Goal: Task Accomplishment & Management: Complete application form

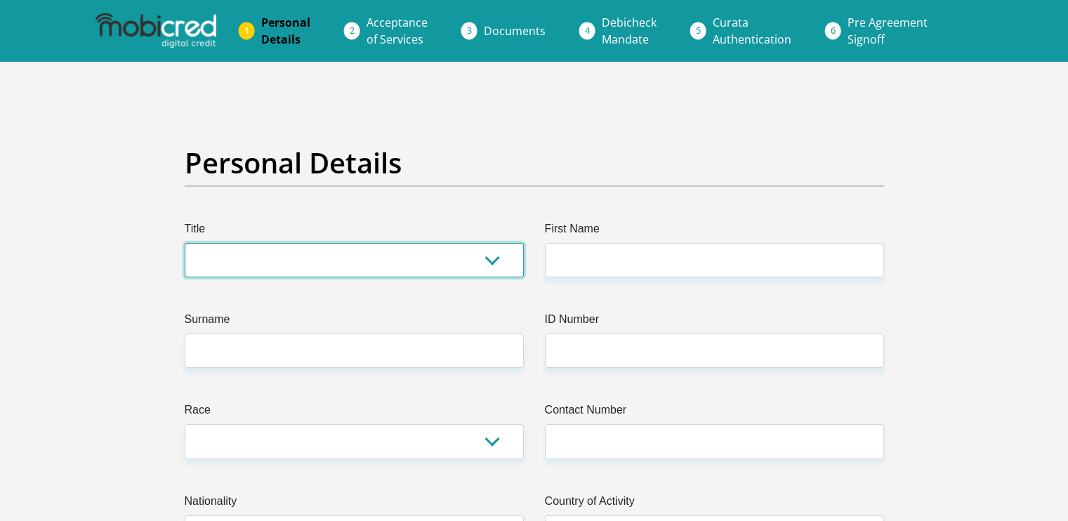
click at [322, 258] on select "Mr Ms Mrs Dr Other" at bounding box center [354, 260] width 339 height 34
select select "Mr"
click at [185, 243] on select "Mr Ms Mrs Dr Other" at bounding box center [354, 260] width 339 height 34
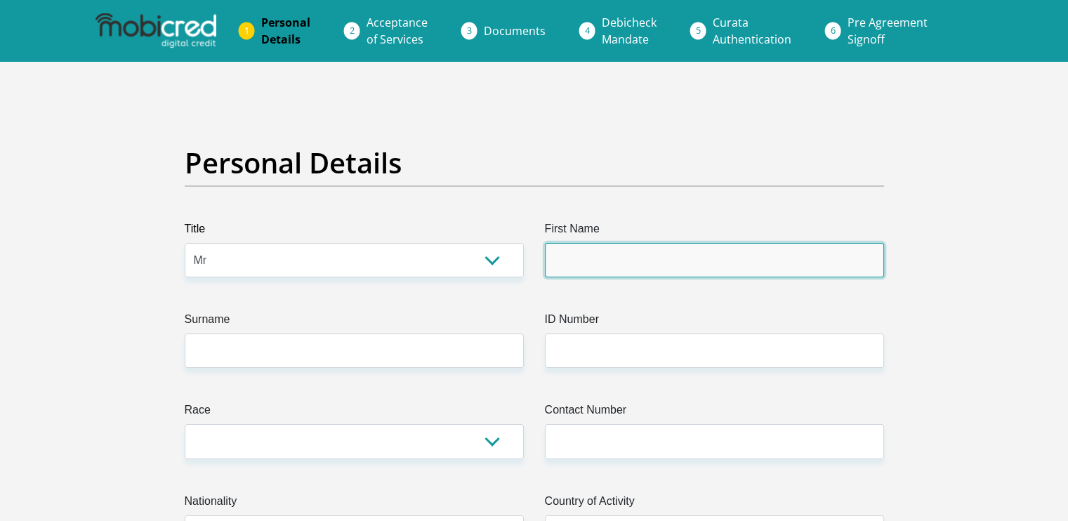
click at [633, 261] on input "First Name" at bounding box center [714, 260] width 339 height 34
type input "PetrusJohannes"
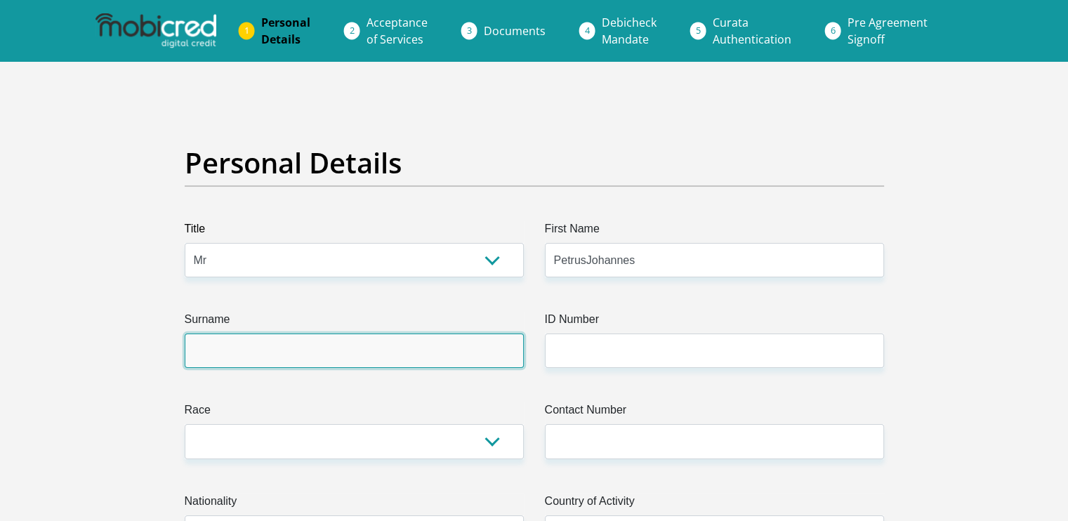
type input "Meyer"
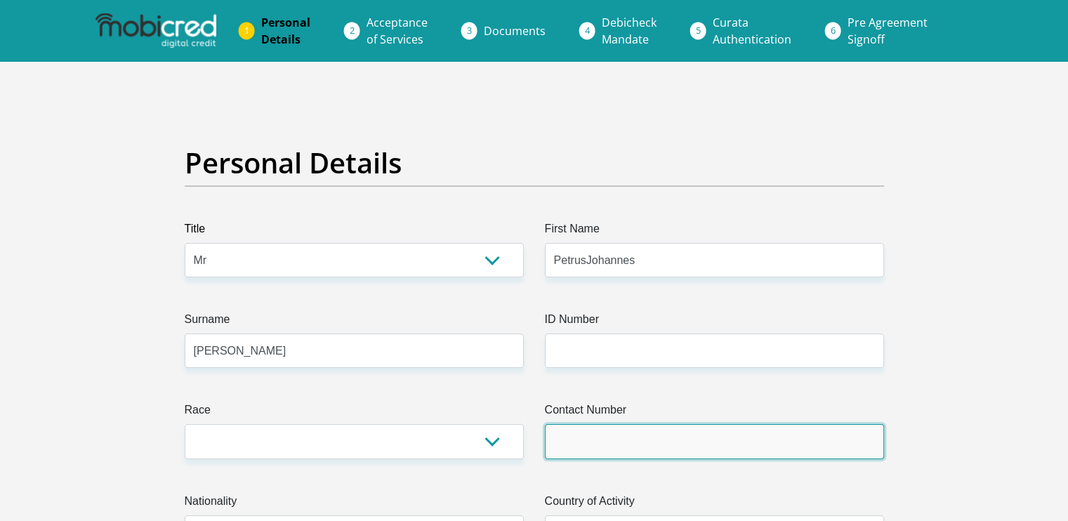
type input "0846314181"
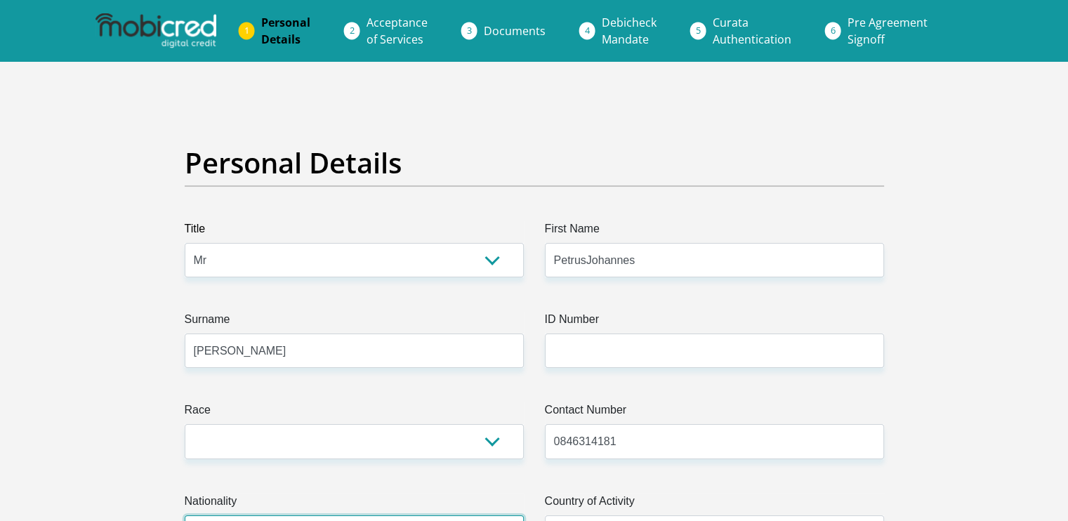
select select "ZAF"
type input "4 Bauhinia str"
type input "Tubatse Village"
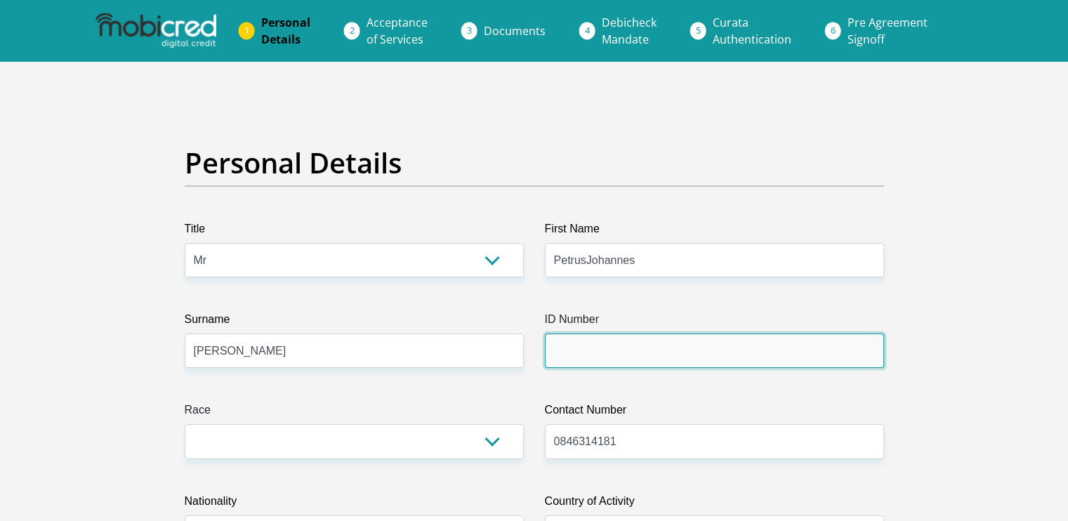
click at [625, 352] on input "ID Number" at bounding box center [714, 350] width 339 height 34
type input "6805225096086"
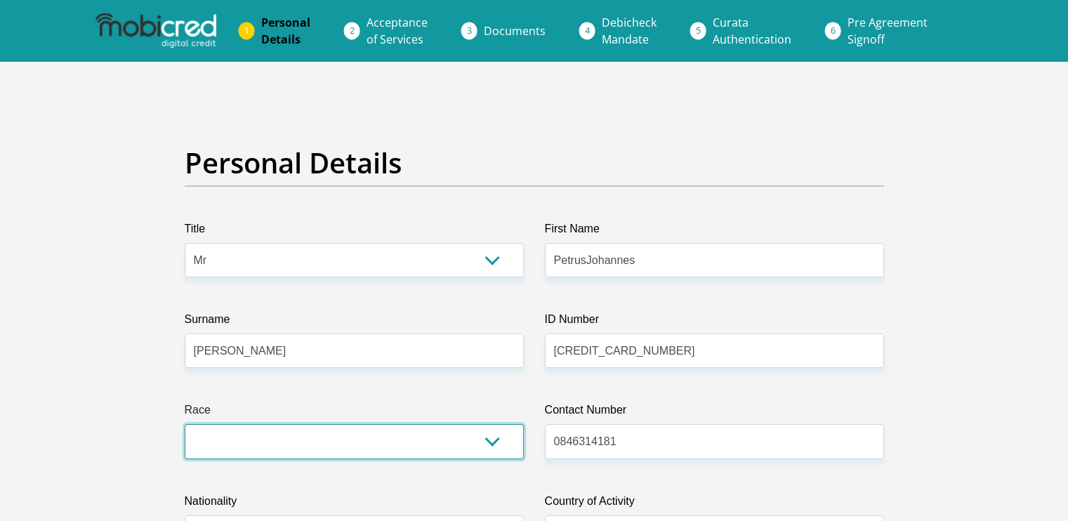
click at [500, 436] on select "Black Coloured Indian White Other" at bounding box center [354, 441] width 339 height 34
select select "4"
click at [185, 424] on select "Black Coloured Indian White Other" at bounding box center [354, 441] width 339 height 34
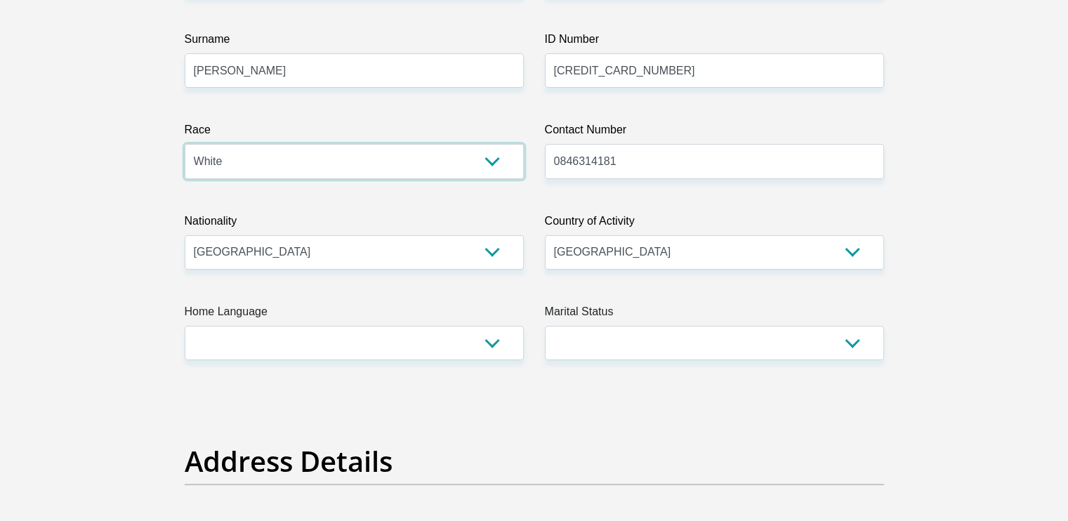
scroll to position [281, 0]
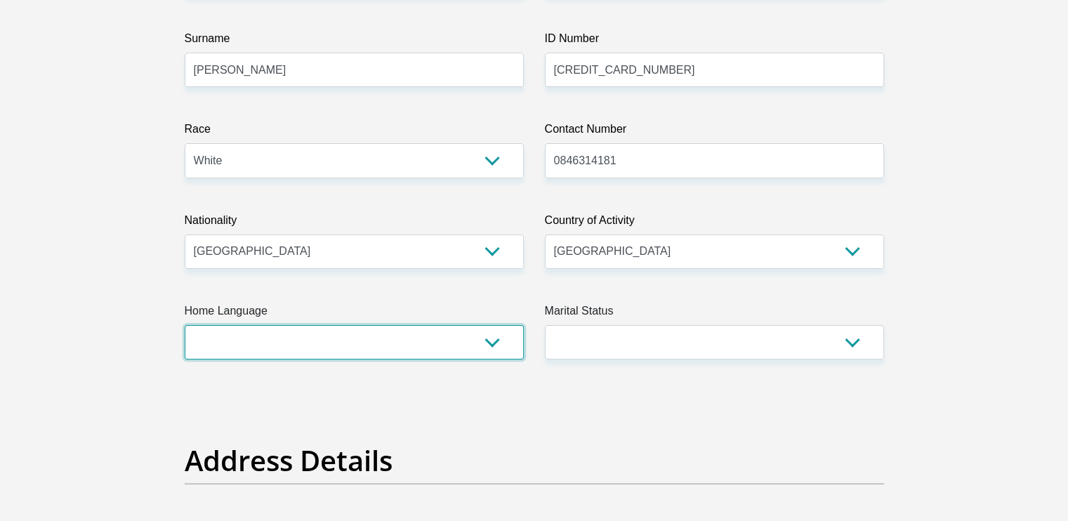
click at [505, 340] on select "Afrikaans English Sepedi South Ndebele Southern Sotho Swati Tsonga Tswana Venda…" at bounding box center [354, 342] width 339 height 34
select select "afr"
click at [185, 325] on select "Afrikaans English Sepedi South Ndebele Southern Sotho Swati Tsonga Tswana Venda…" at bounding box center [354, 342] width 339 height 34
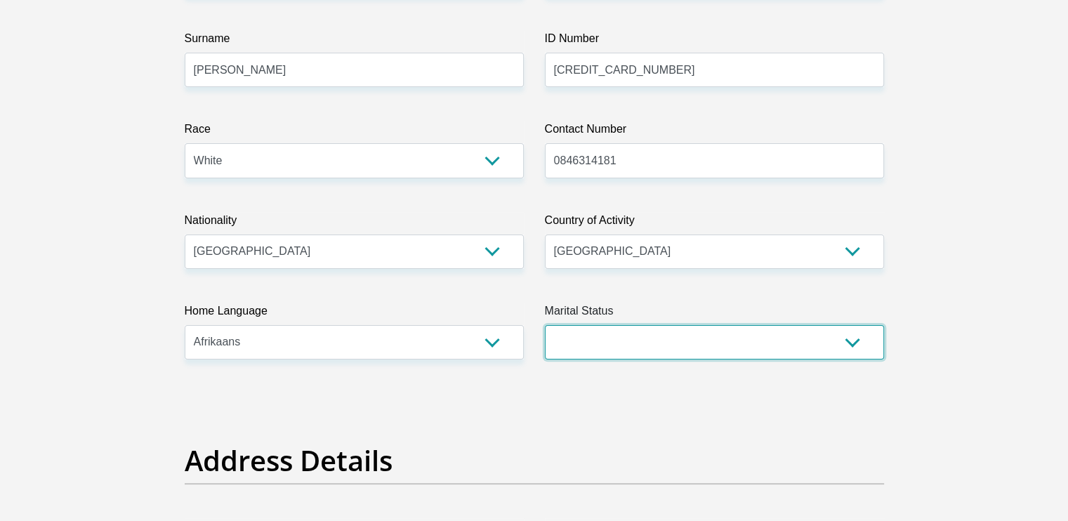
click at [851, 337] on select "Married ANC Single Divorced Widowed Married COP or Customary Law" at bounding box center [714, 342] width 339 height 34
select select "1"
click at [545, 325] on select "Married ANC Single Divorced Widowed Married COP or Customary Law" at bounding box center [714, 342] width 339 height 34
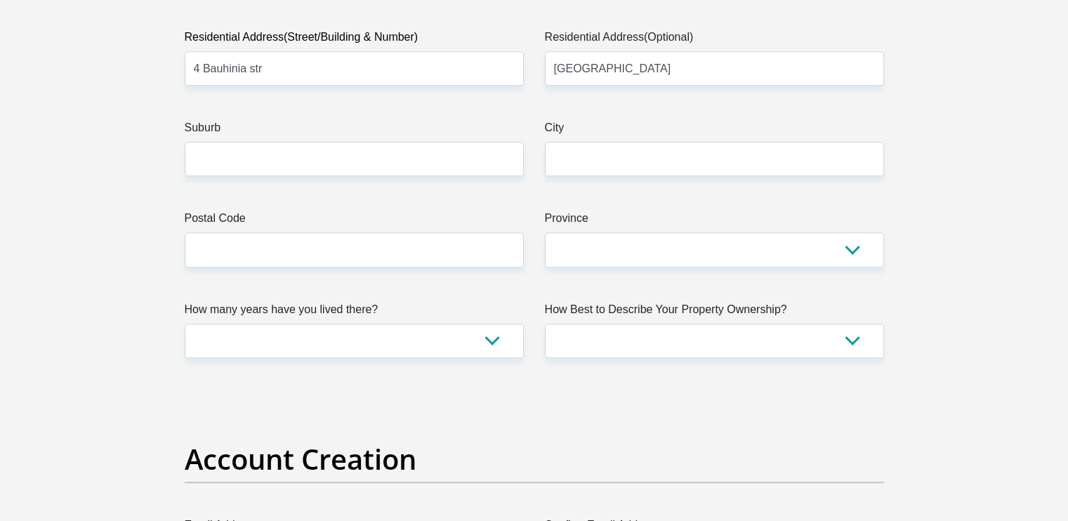
scroll to position [772, 0]
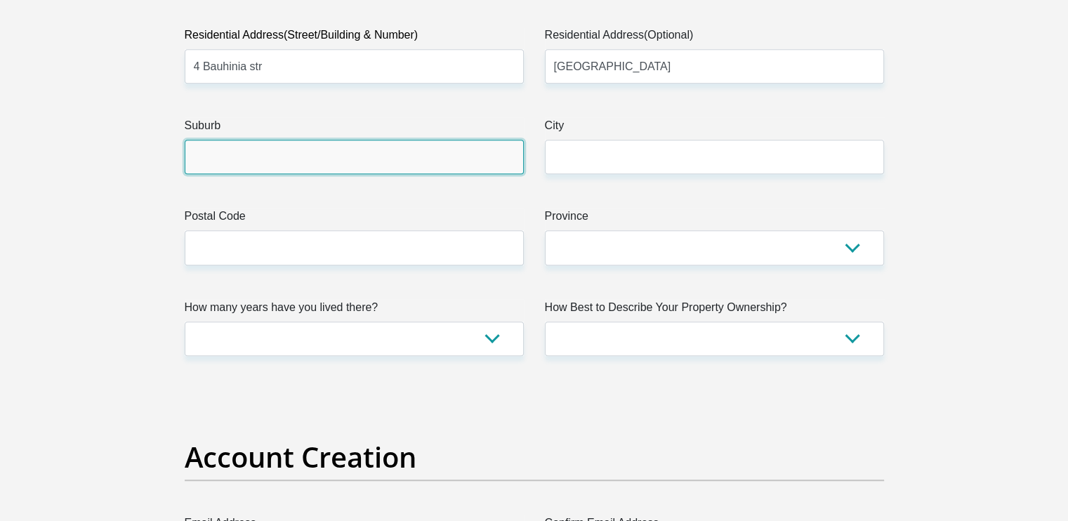
click at [353, 158] on input "Suburb" at bounding box center [354, 157] width 339 height 34
type input "Steelpoort"
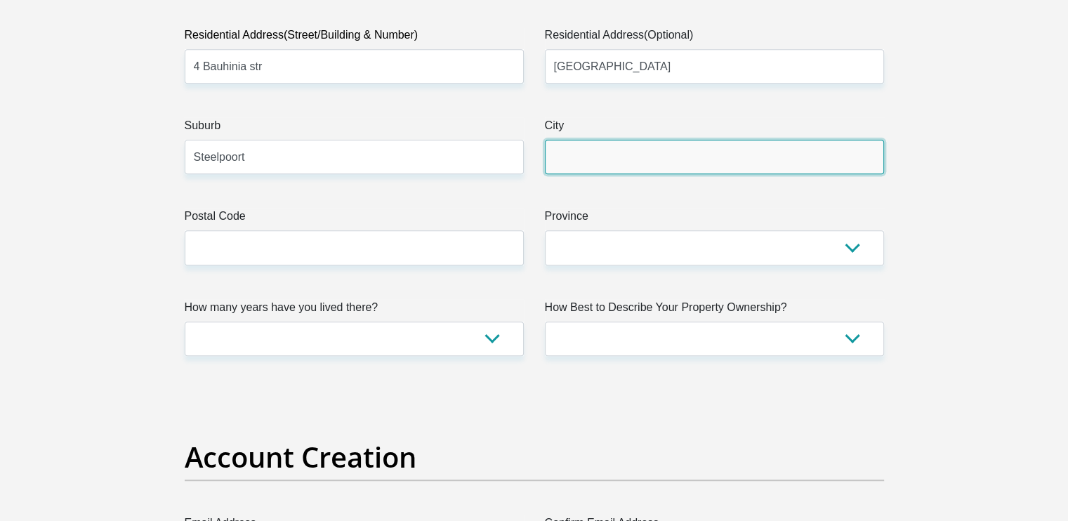
type input "Steelpoort"
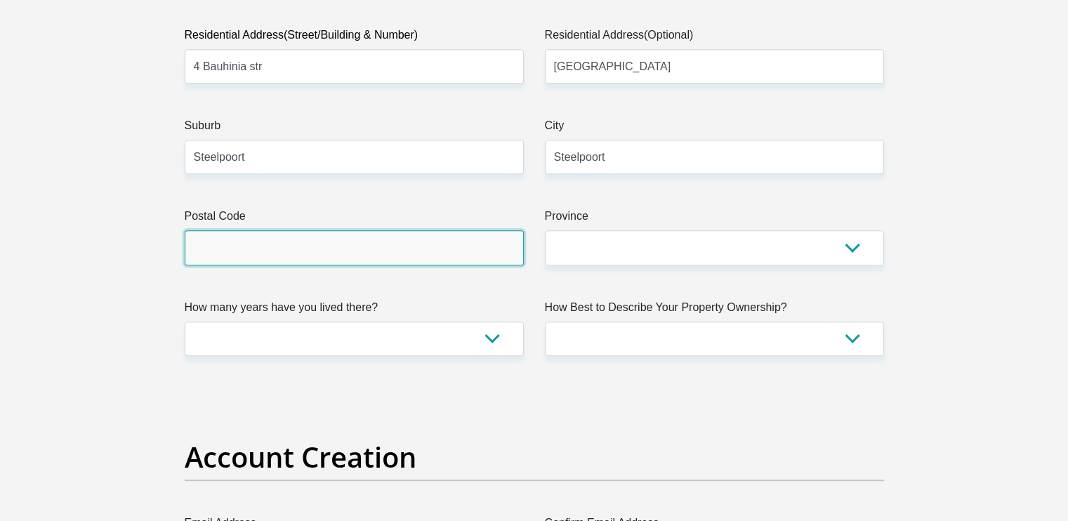
type input "1133"
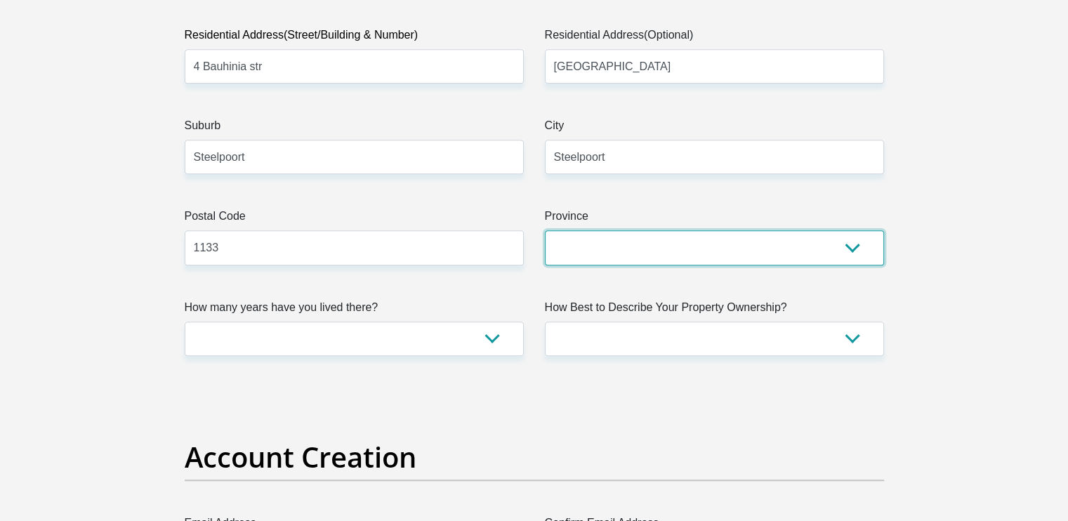
select select "Limpopo"
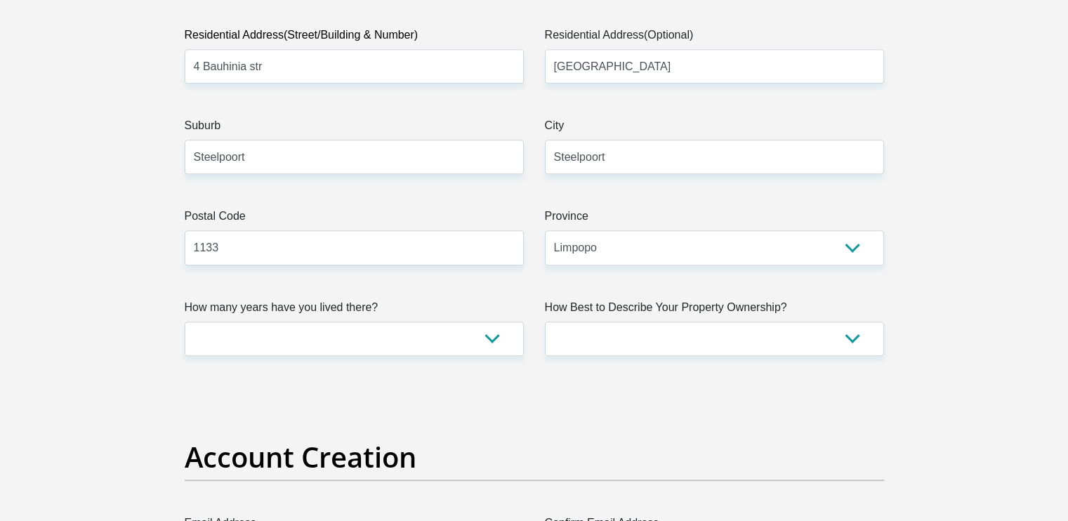
type input "petrusmeyer1968@gmail.com"
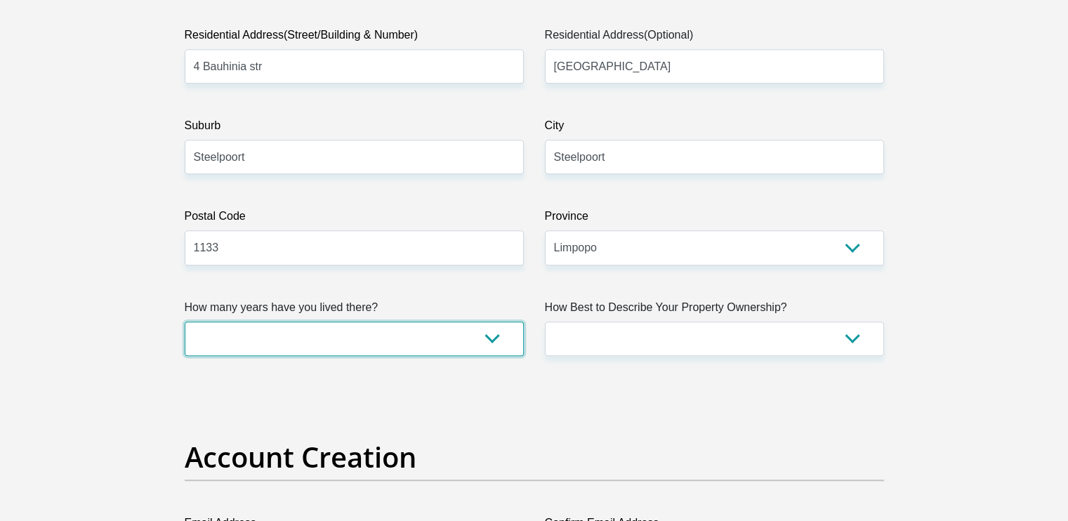
click at [497, 340] on select "less than 1 year 1-3 years 3-5 years 5+ years" at bounding box center [354, 339] width 339 height 34
select select "5"
click at [185, 322] on select "less than 1 year 1-3 years 3-5 years 5+ years" at bounding box center [354, 339] width 339 height 34
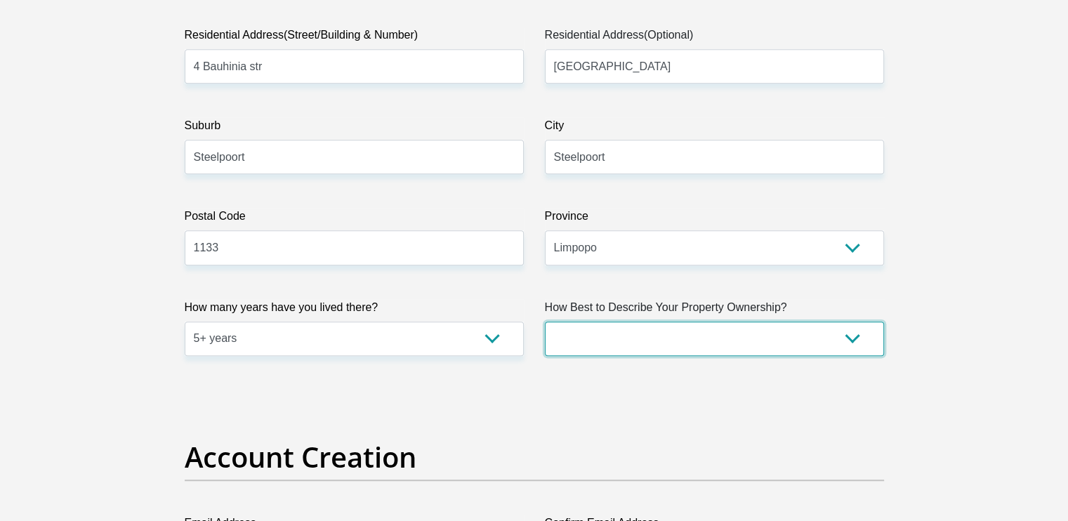
click at [855, 337] on select "Owned Rented Family Owned Company Dwelling" at bounding box center [714, 339] width 339 height 34
select select "Rented"
click at [545, 322] on select "Owned Rented Family Owned Company Dwelling" at bounding box center [714, 339] width 339 height 34
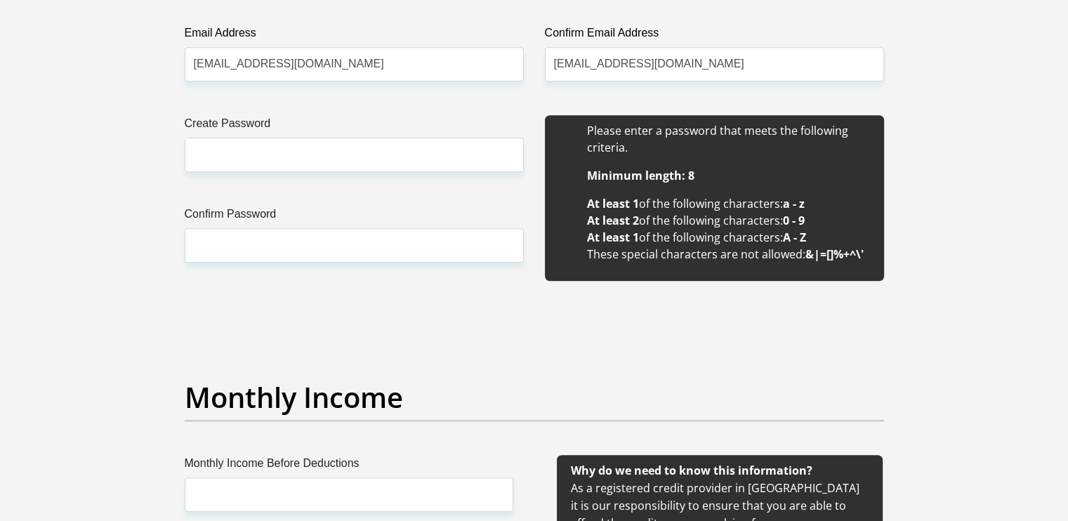
scroll to position [1264, 0]
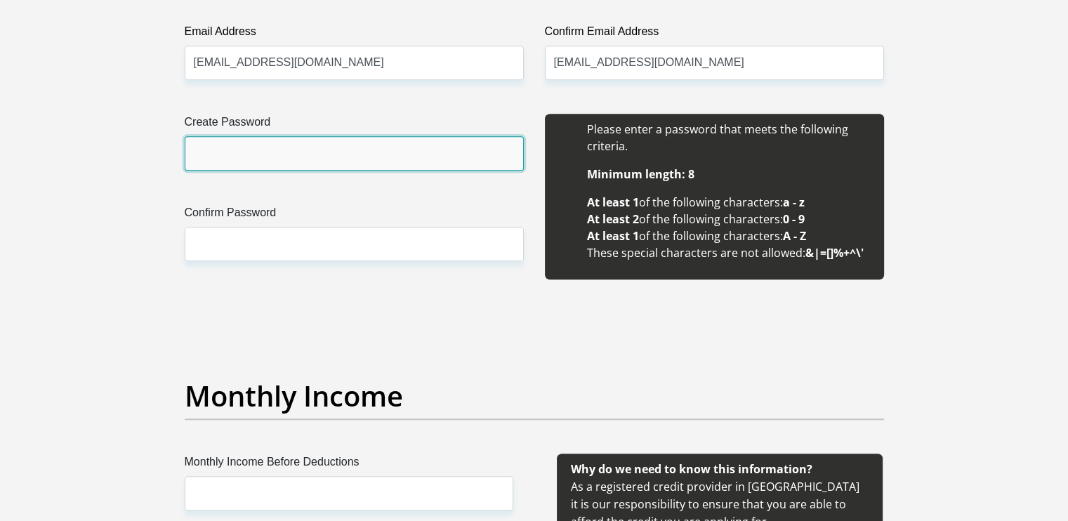
click at [348, 155] on input "Create Password" at bounding box center [354, 153] width 339 height 34
type input "Raggie00@"
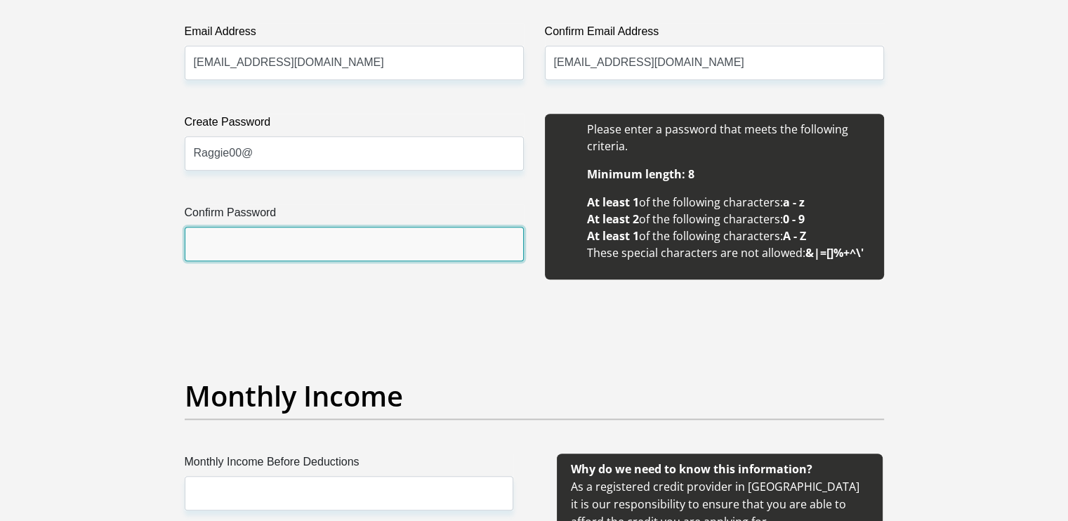
click at [241, 242] on input "Confirm Password" at bounding box center [354, 244] width 339 height 34
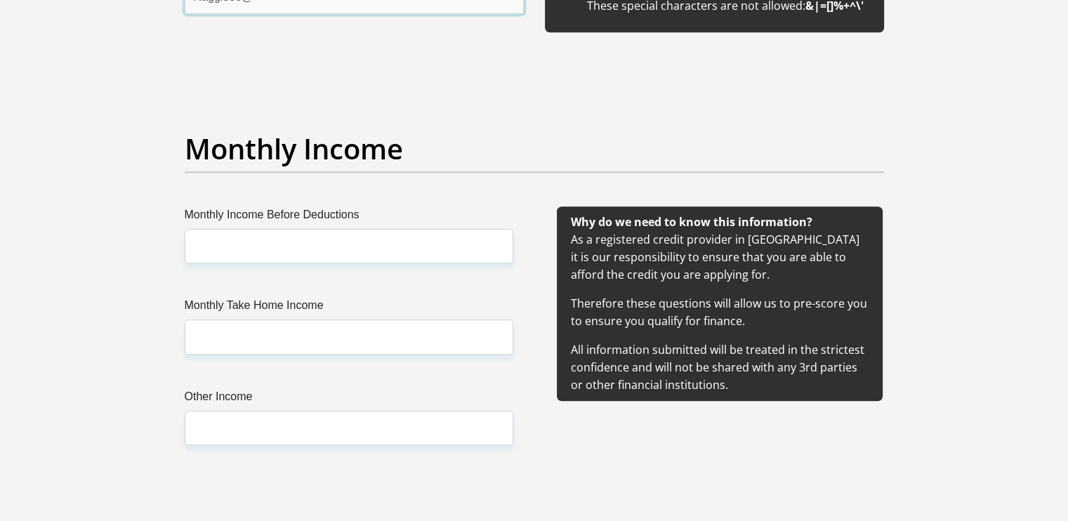
scroll to position [1544, 0]
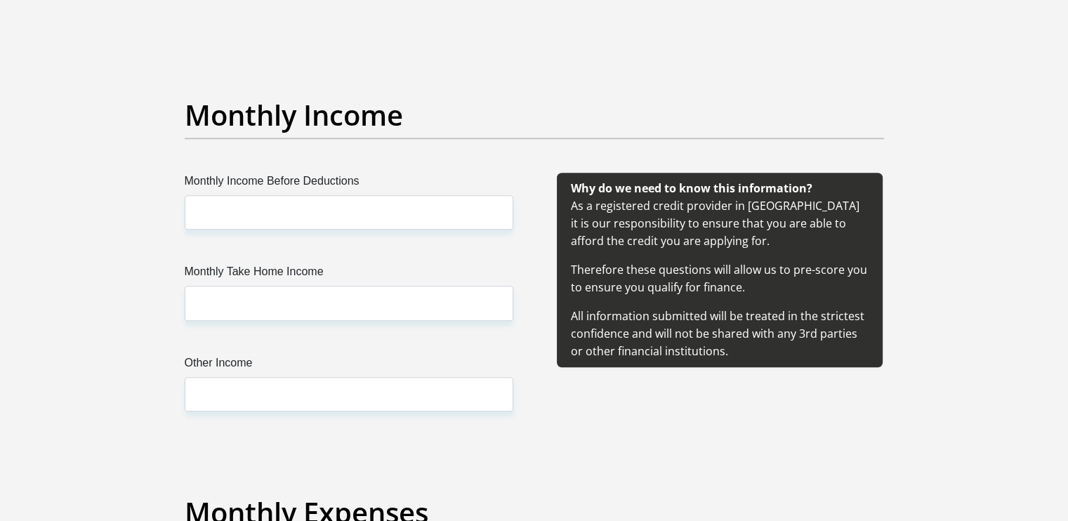
type input "Raggie00@"
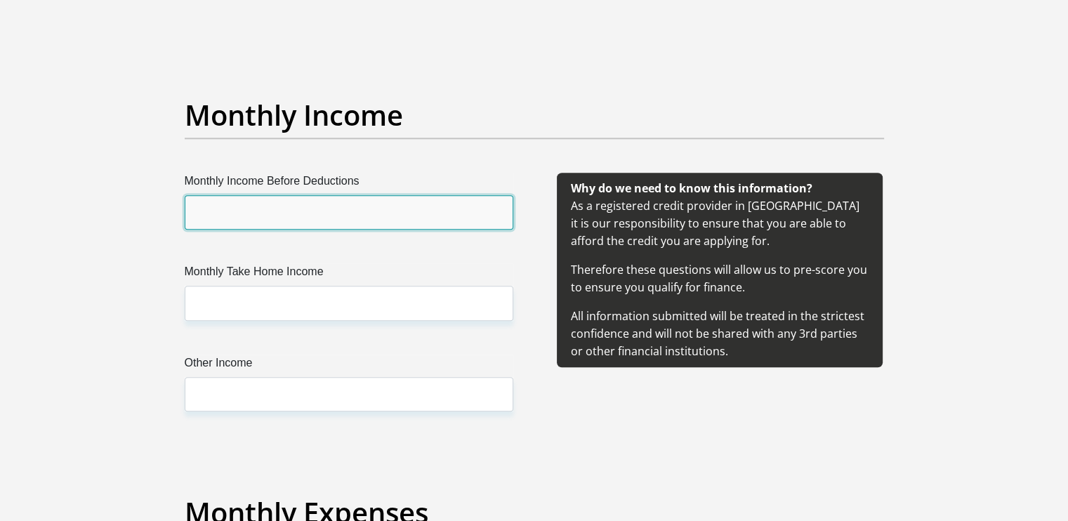
click at [359, 207] on input "Monthly Income Before Deductions" at bounding box center [349, 212] width 329 height 34
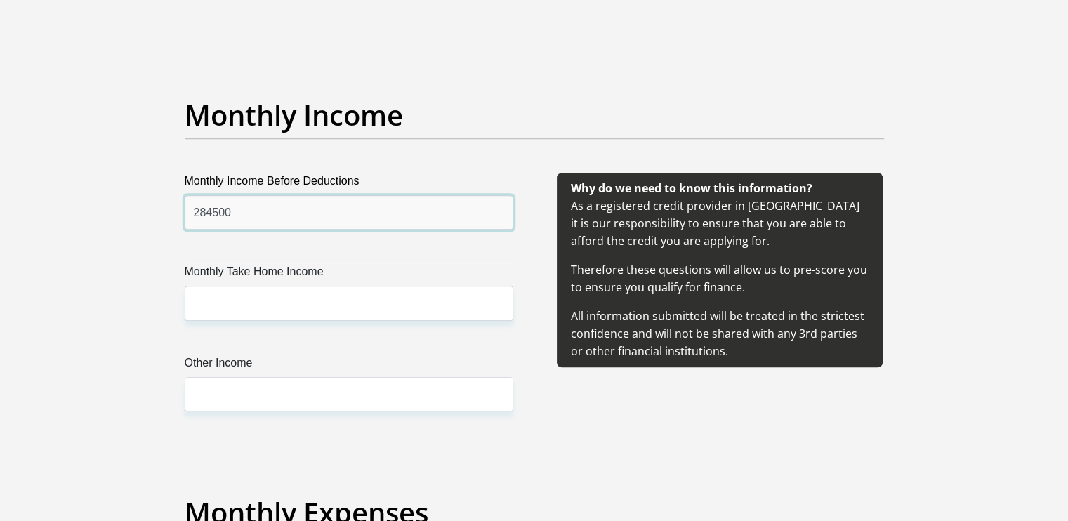
type input "284500"
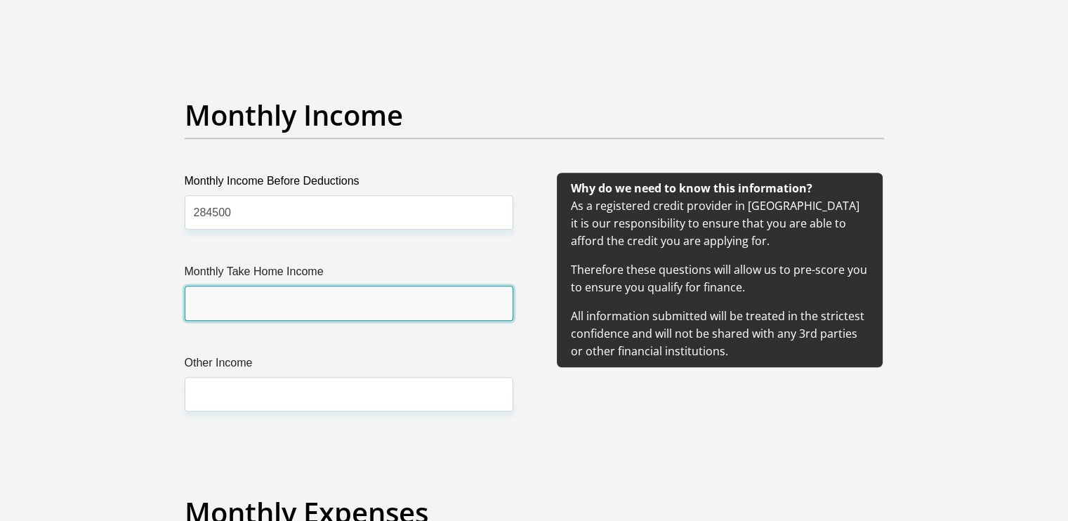
click at [286, 300] on input "Monthly Take Home Income" at bounding box center [349, 303] width 329 height 34
type input "145300"
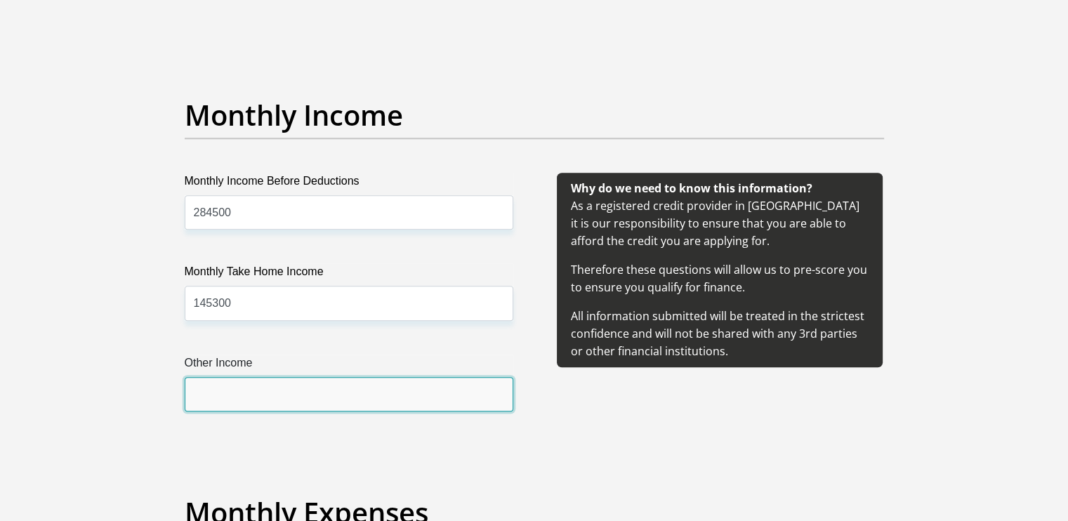
click at [247, 391] on input "Other Income" at bounding box center [349, 394] width 329 height 34
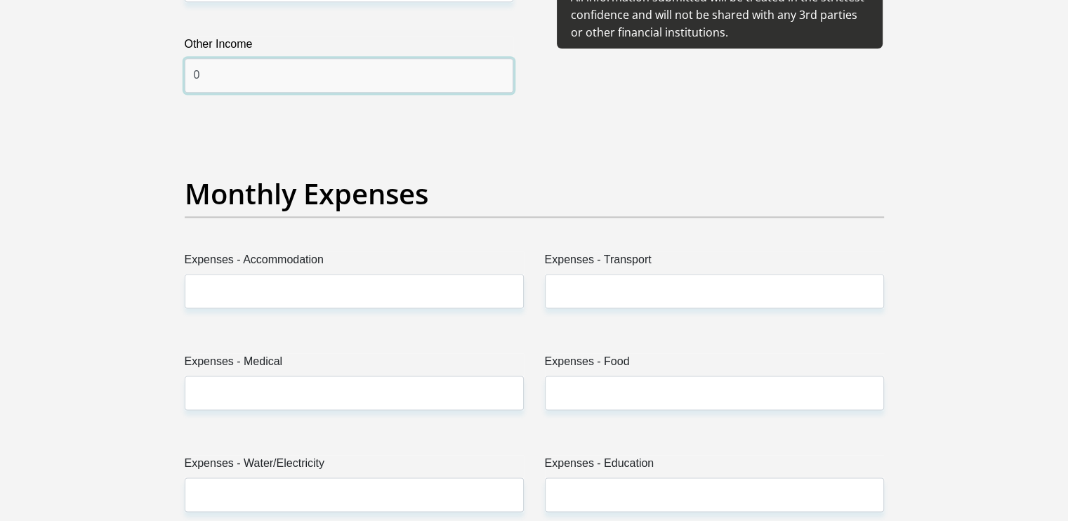
scroll to position [1895, 0]
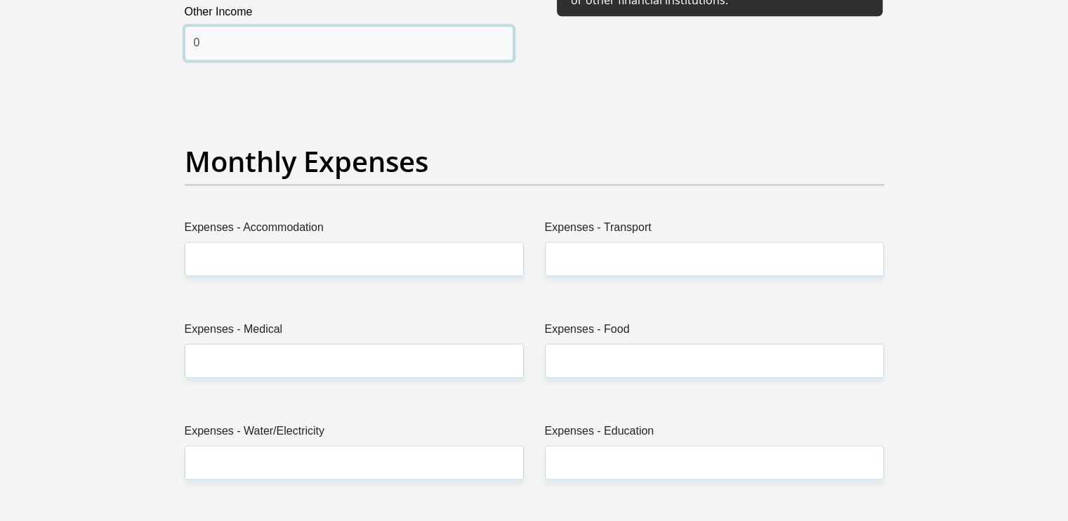
type input "0"
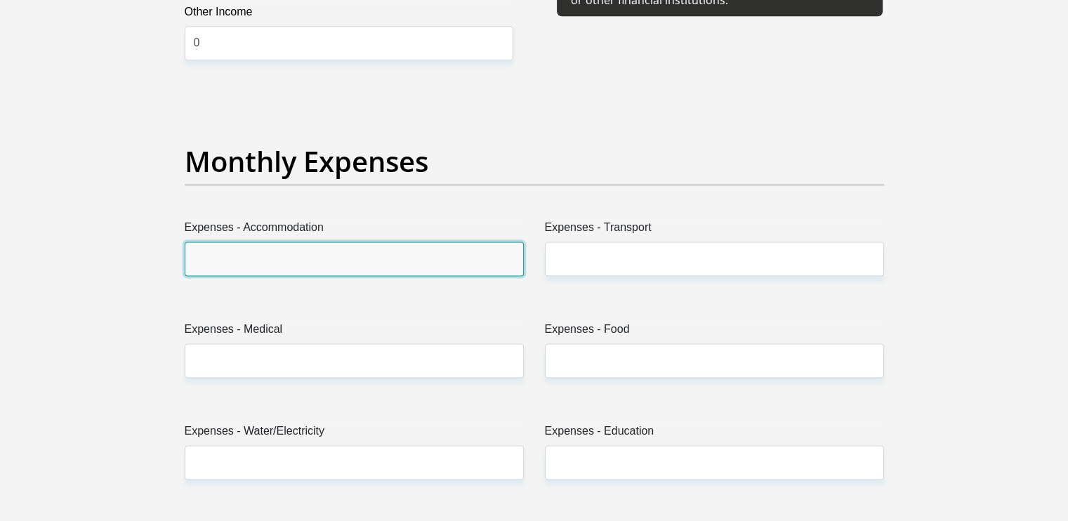
click at [321, 255] on input "Expenses - Accommodation" at bounding box center [354, 258] width 339 height 34
type input "31500"
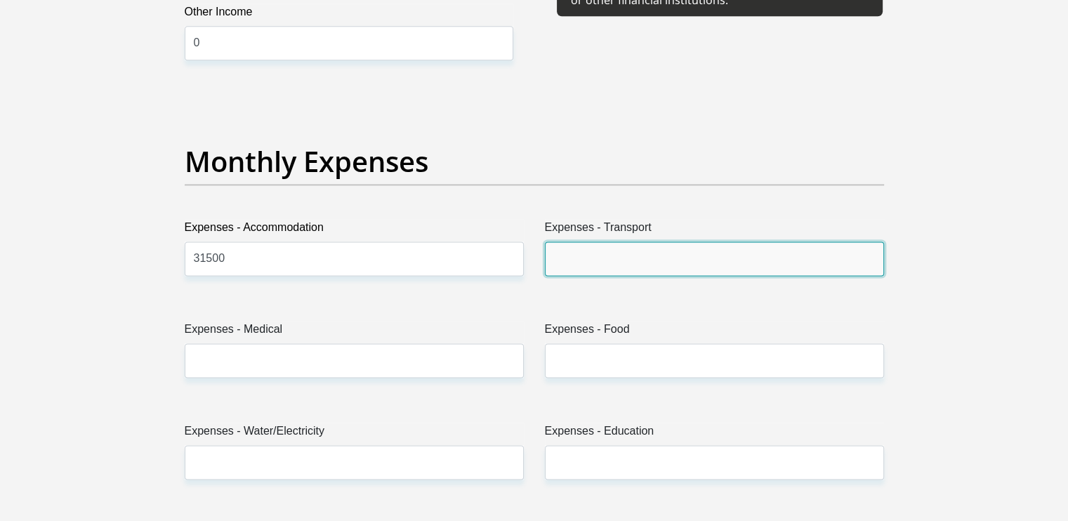
click at [618, 259] on input "Expenses - Transport" at bounding box center [714, 258] width 339 height 34
type input "3500"
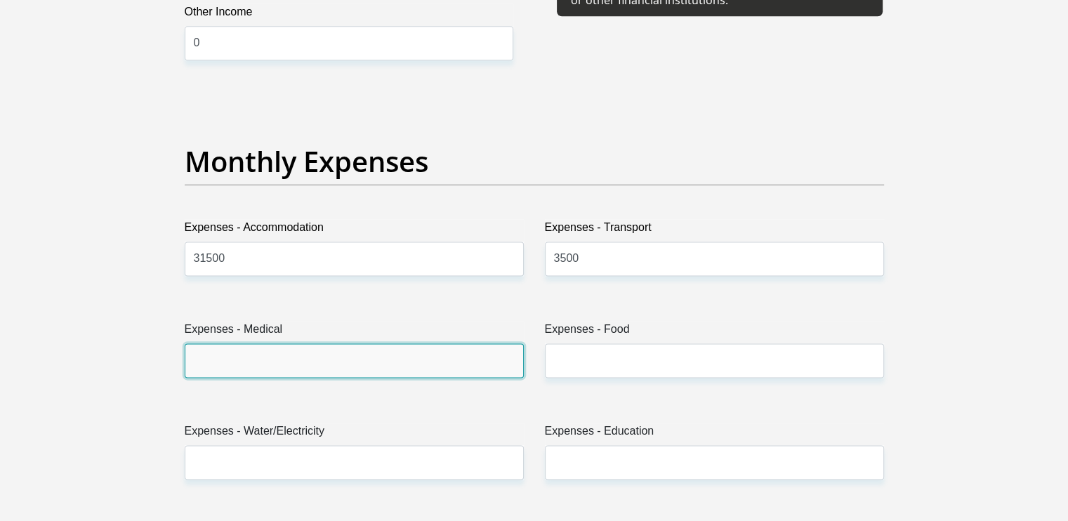
click at [298, 354] on input "Expenses - Medical" at bounding box center [354, 360] width 339 height 34
type input "250"
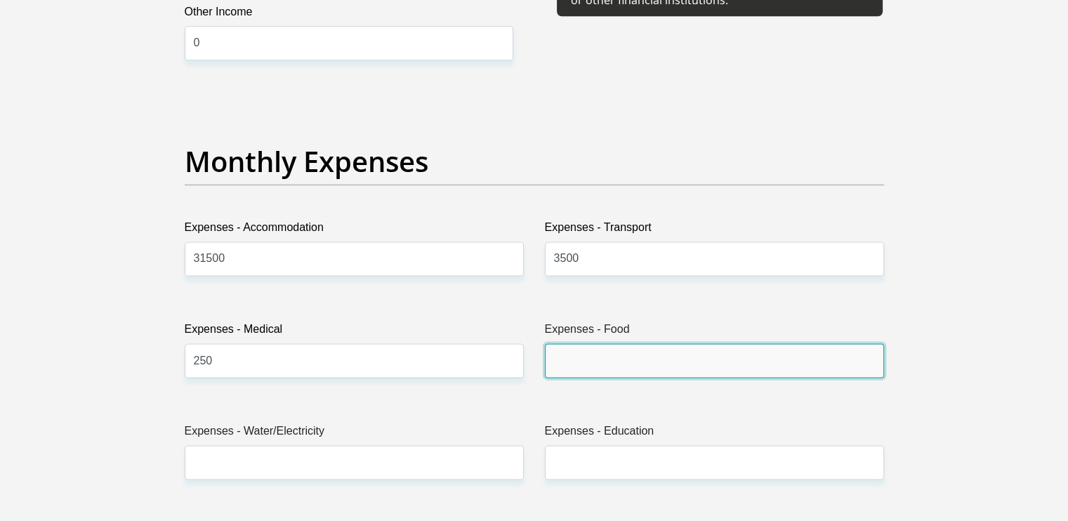
click at [632, 357] on input "Expenses - Food" at bounding box center [714, 360] width 339 height 34
type input "4500"
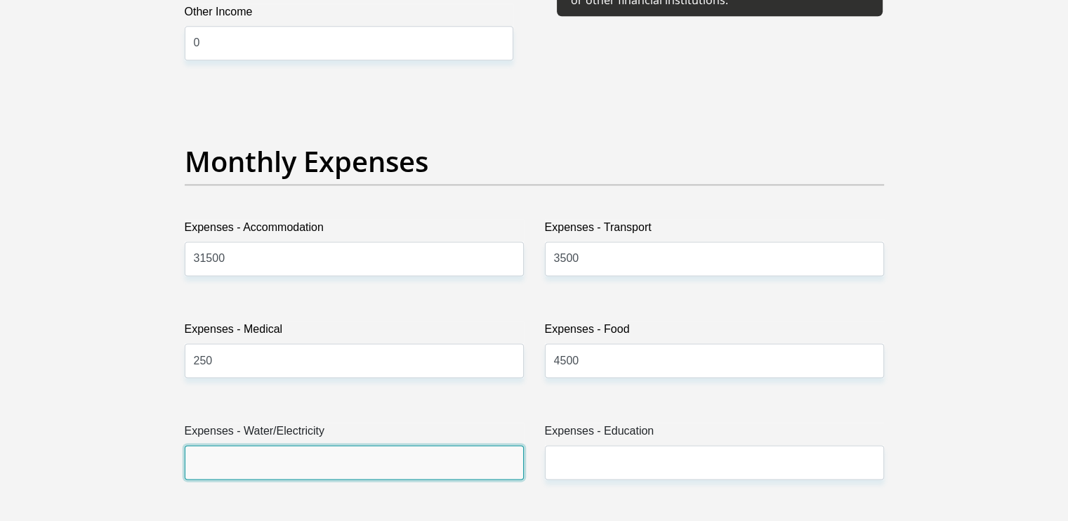
click at [285, 456] on input "Expenses - Water/Electricity" at bounding box center [354, 462] width 339 height 34
type input "4750"
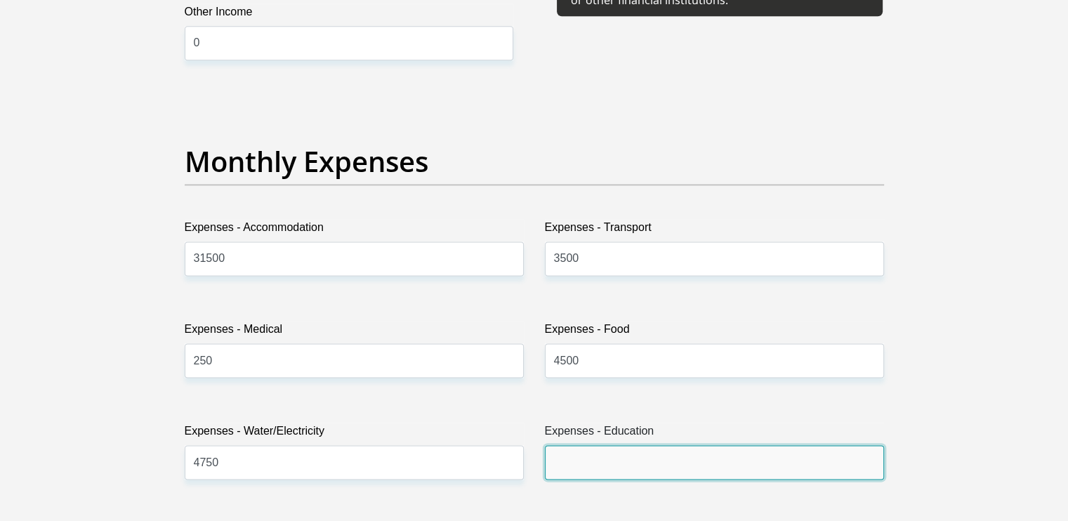
click at [604, 458] on input "Expenses - Education" at bounding box center [714, 462] width 339 height 34
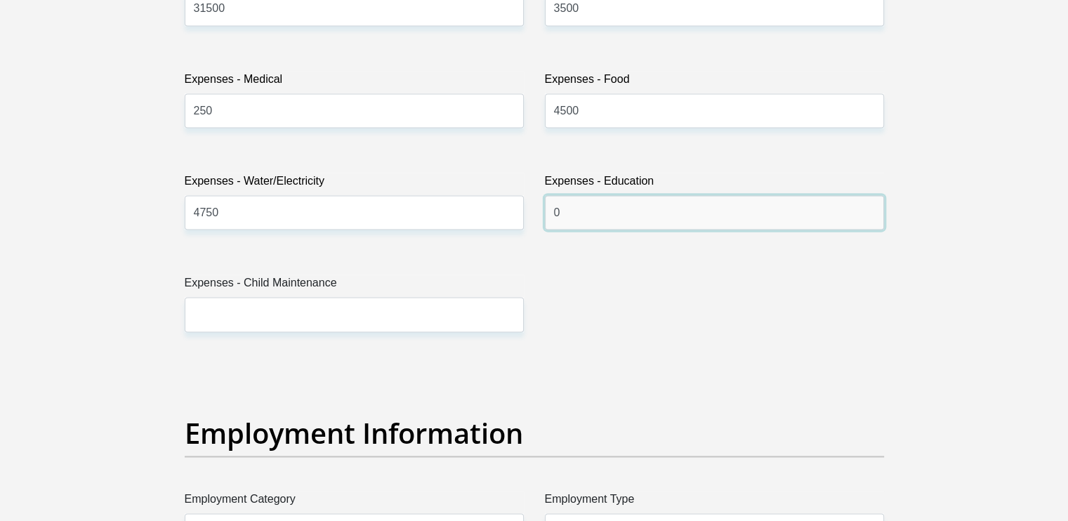
scroll to position [2176, 0]
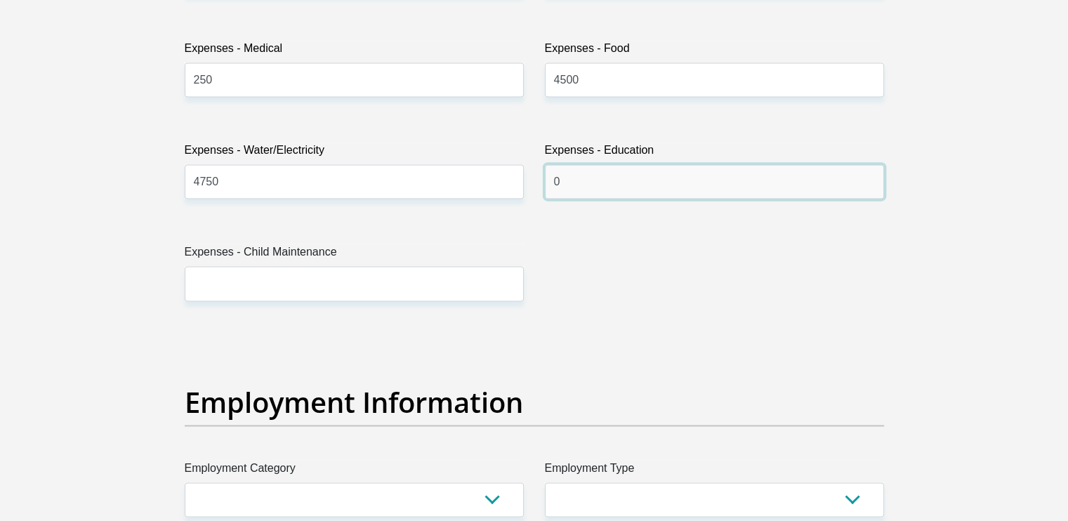
type input "0"
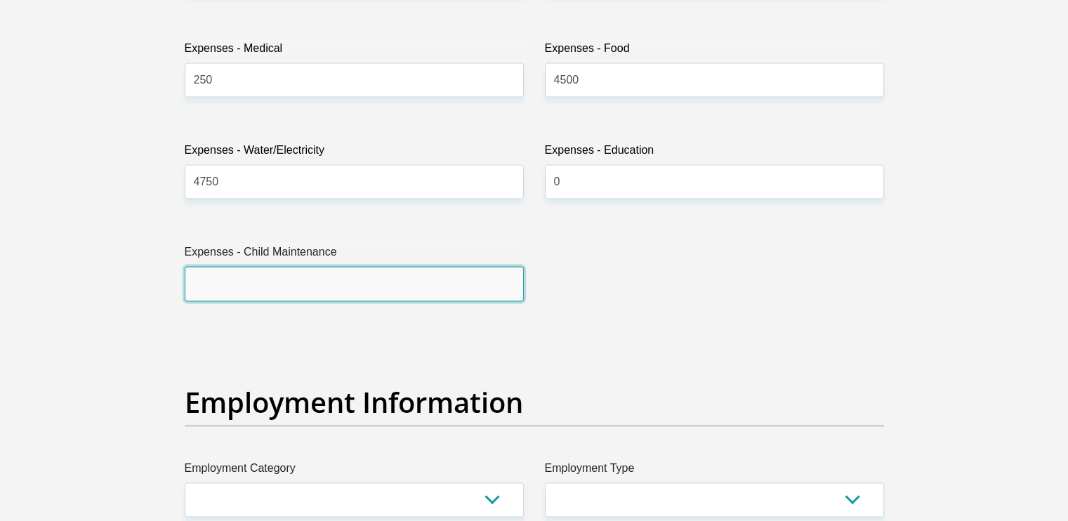
click at [261, 271] on input "Expenses - Child Maintenance" at bounding box center [354, 283] width 339 height 34
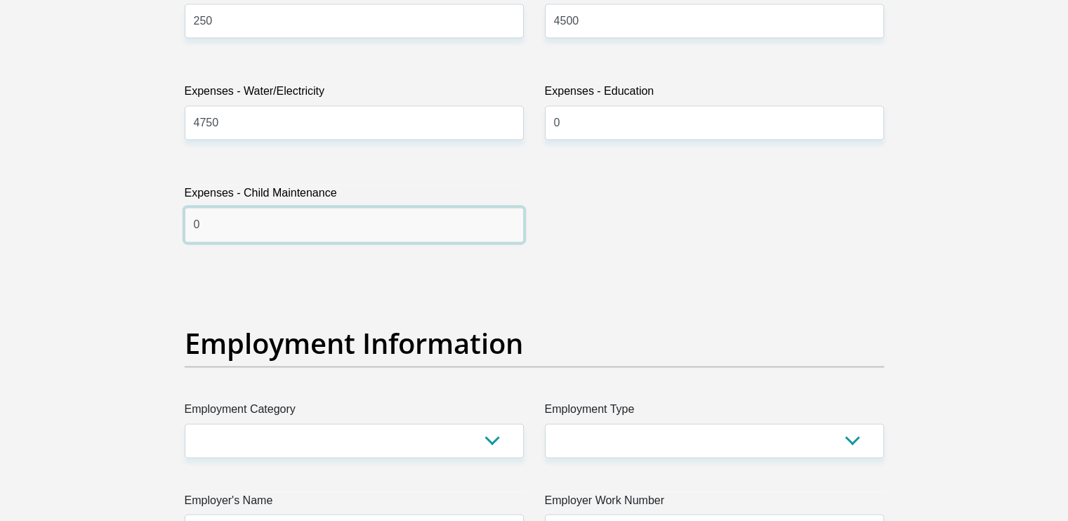
scroll to position [2387, 0]
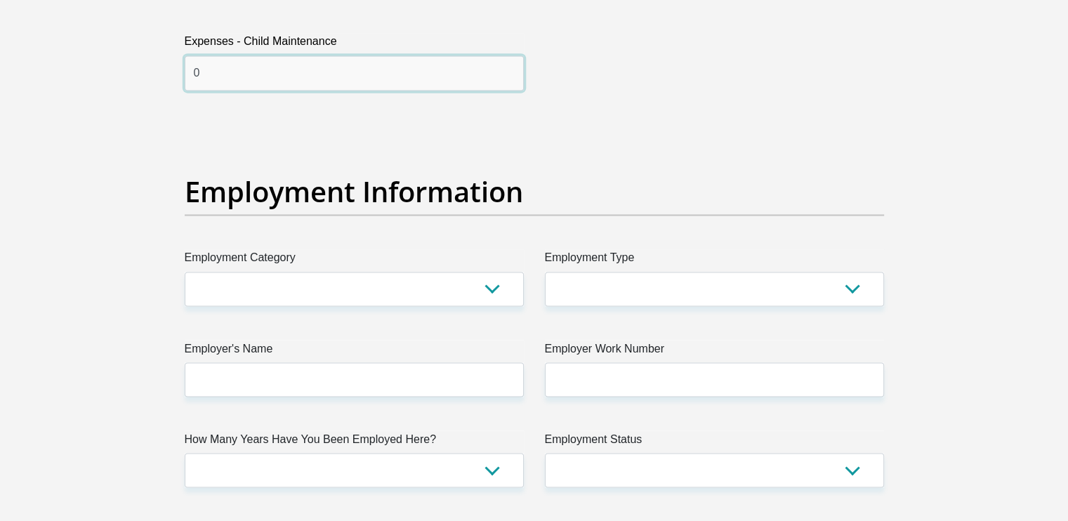
type input "0"
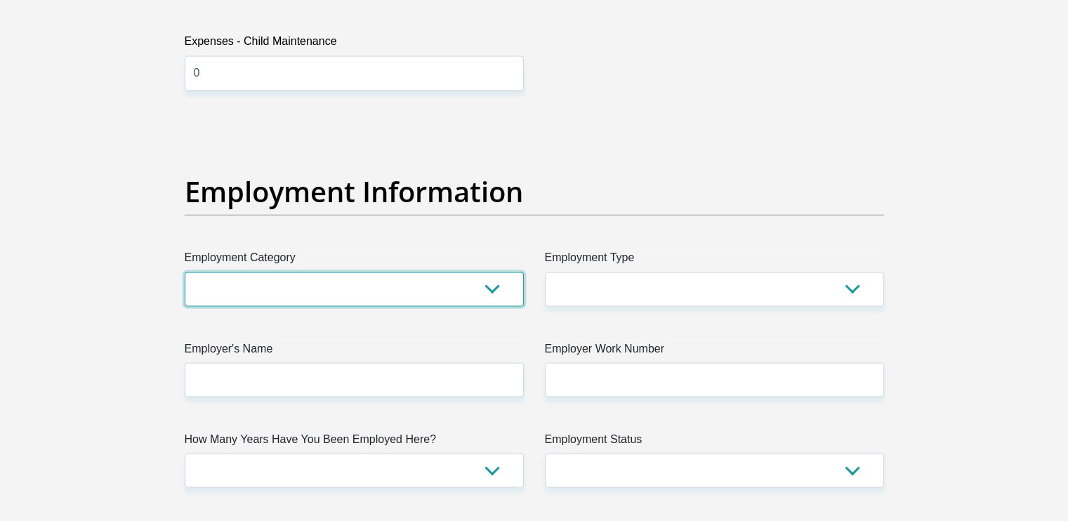
click at [267, 272] on select "AGRICULTURE ALCOHOL & TOBACCO CONSTRUCTION MATERIALS METALLURGY EQUIPMENT FOR R…" at bounding box center [354, 289] width 339 height 34
select select "7"
click at [185, 272] on select "AGRICULTURE ALCOHOL & TOBACCO CONSTRUCTION MATERIALS METALLURGY EQUIPMENT FOR R…" at bounding box center [354, 289] width 339 height 34
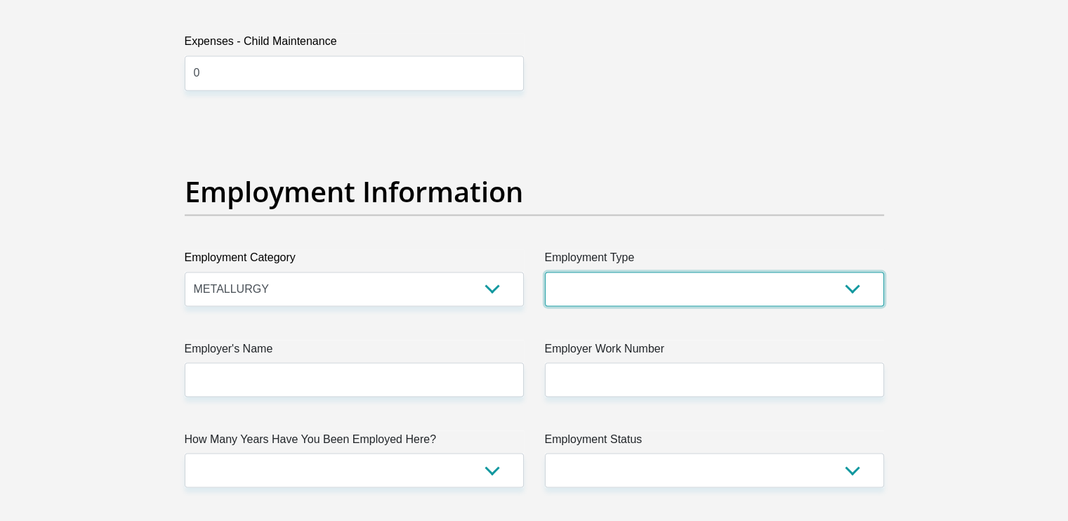
click at [660, 290] on select "College/Lecturer Craft Seller Creative Driver Executive Farmer Forces - Non Com…" at bounding box center [714, 289] width 339 height 34
select select "Executive"
click at [545, 272] on select "College/Lecturer Craft Seller Creative Driver Executive Farmer Forces - Non Com…" at bounding box center [714, 289] width 339 height 34
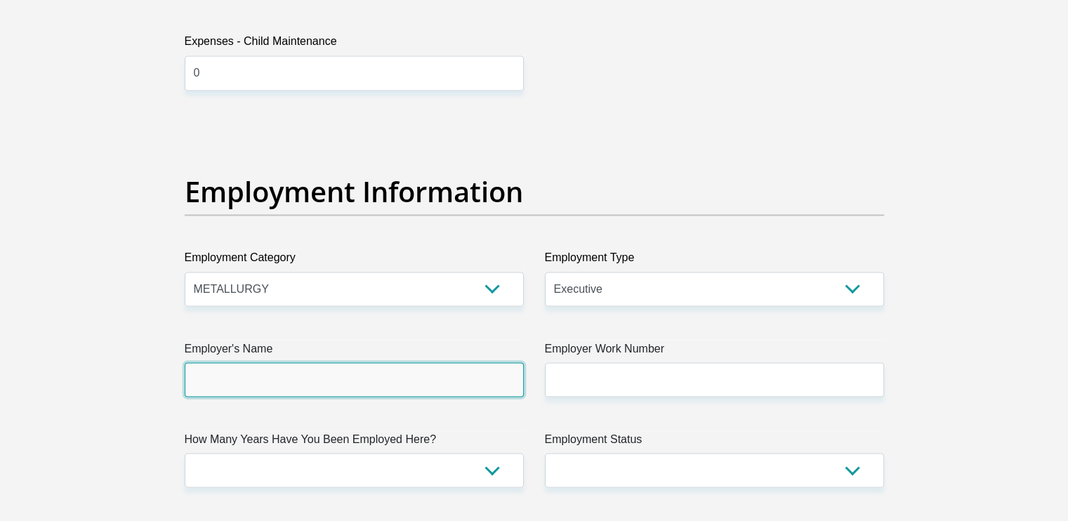
click at [420, 378] on input "Employer's Name" at bounding box center [354, 379] width 339 height 34
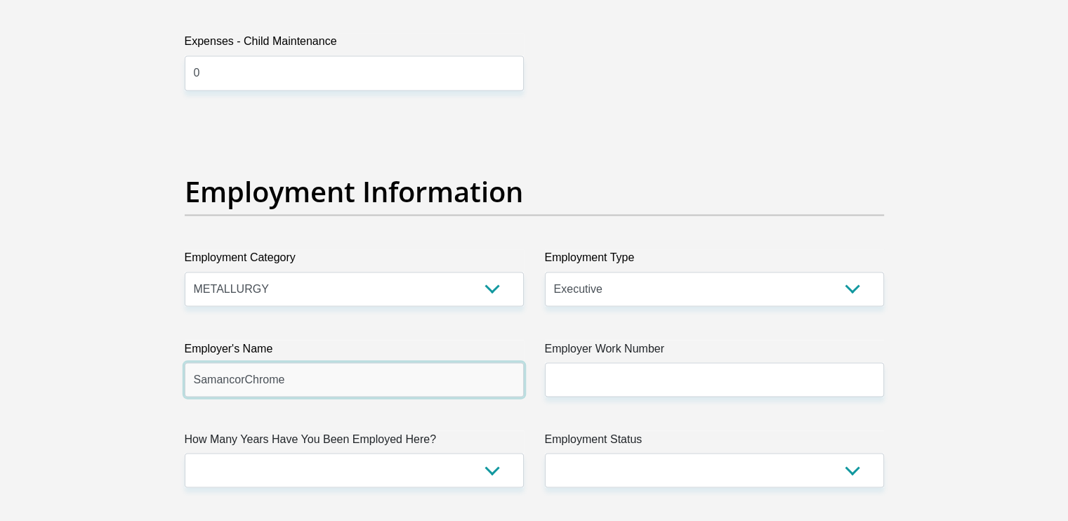
drag, startPoint x: 314, startPoint y: 369, endPoint x: 303, endPoint y: 369, distance: 11.2
drag, startPoint x: 286, startPoint y: 379, endPoint x: 194, endPoint y: 376, distance: 92.0
click at [194, 376] on input "SamancorChrome" at bounding box center [354, 379] width 339 height 34
type input "Samancor"
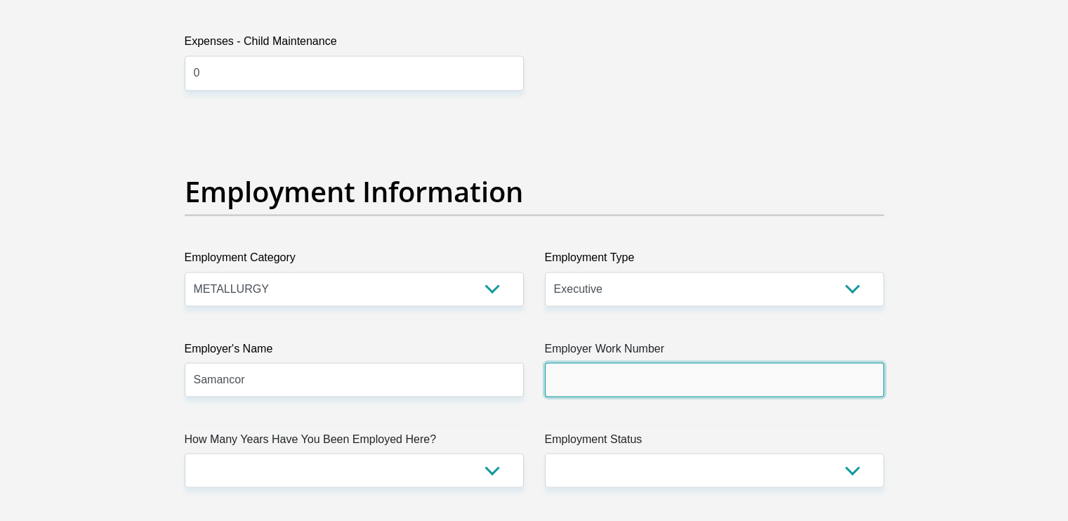
click at [576, 381] on input "Employer Work Number" at bounding box center [714, 379] width 339 height 34
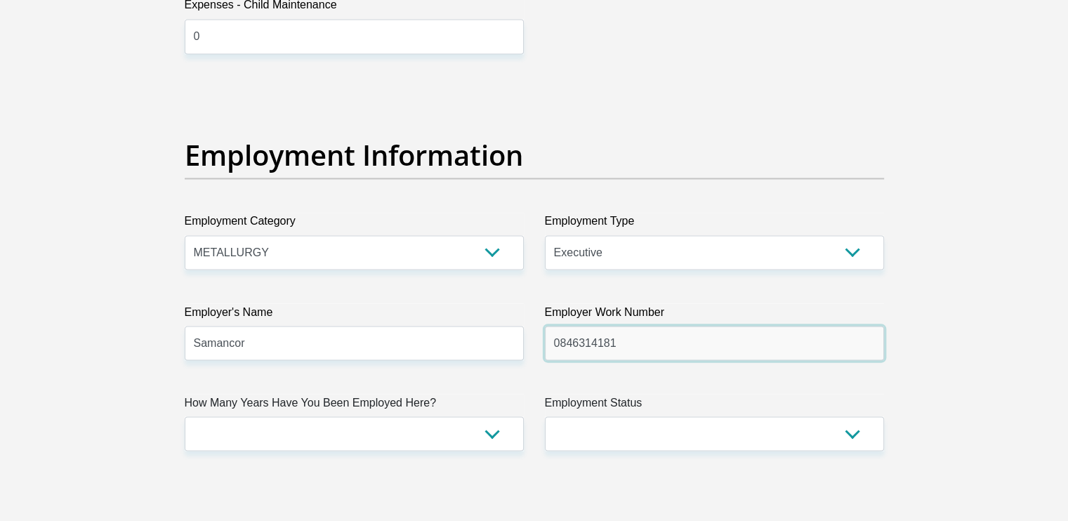
scroll to position [2527, 0]
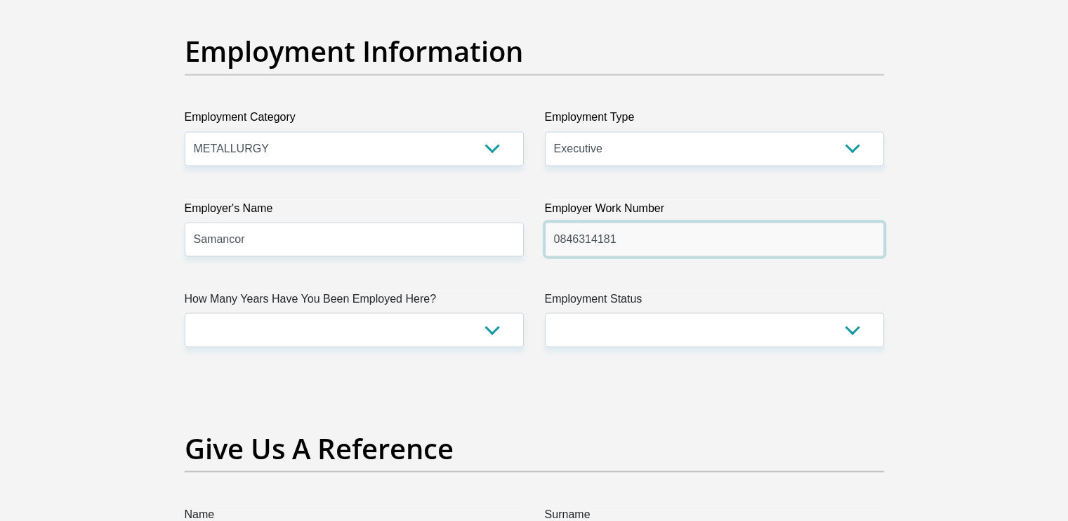
type input "0846314181"
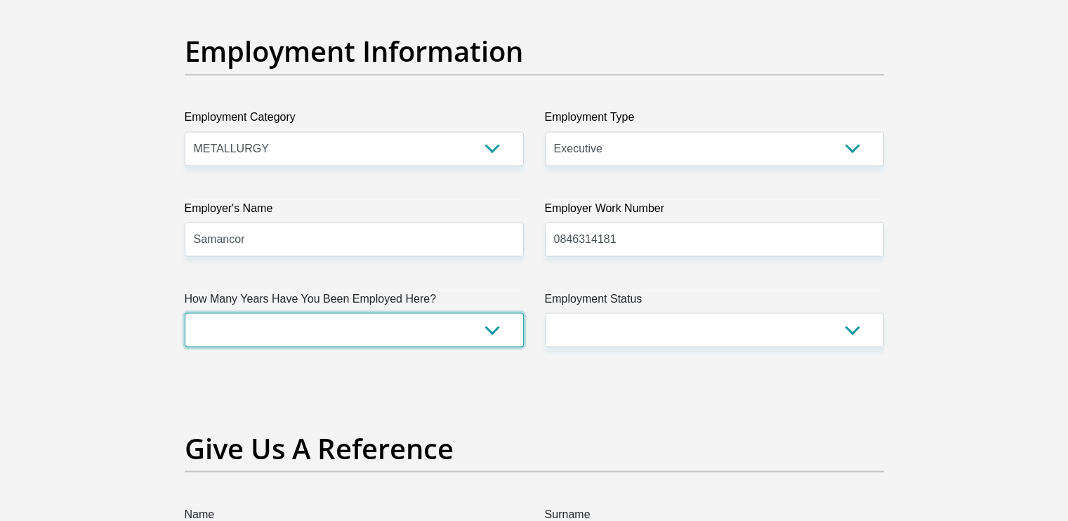
click at [489, 326] on select "less than 1 year 1-3 years 3-5 years 5+ years" at bounding box center [354, 329] width 339 height 34
select select "60"
click at [185, 312] on select "less than 1 year 1-3 years 3-5 years 5+ years" at bounding box center [354, 329] width 339 height 34
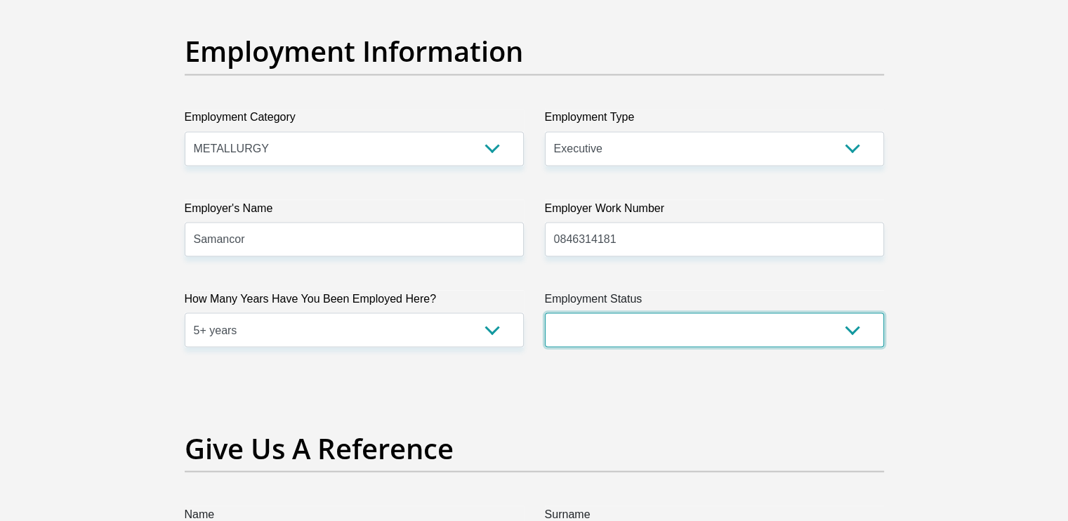
click at [850, 329] on select "Permanent/Full-time Part-time/Casual Contract Worker Self-Employed Housewife Re…" at bounding box center [714, 329] width 339 height 34
select select "1"
click at [545, 312] on select "Permanent/Full-time Part-time/Casual Contract Worker Self-Employed Housewife Re…" at bounding box center [714, 329] width 339 height 34
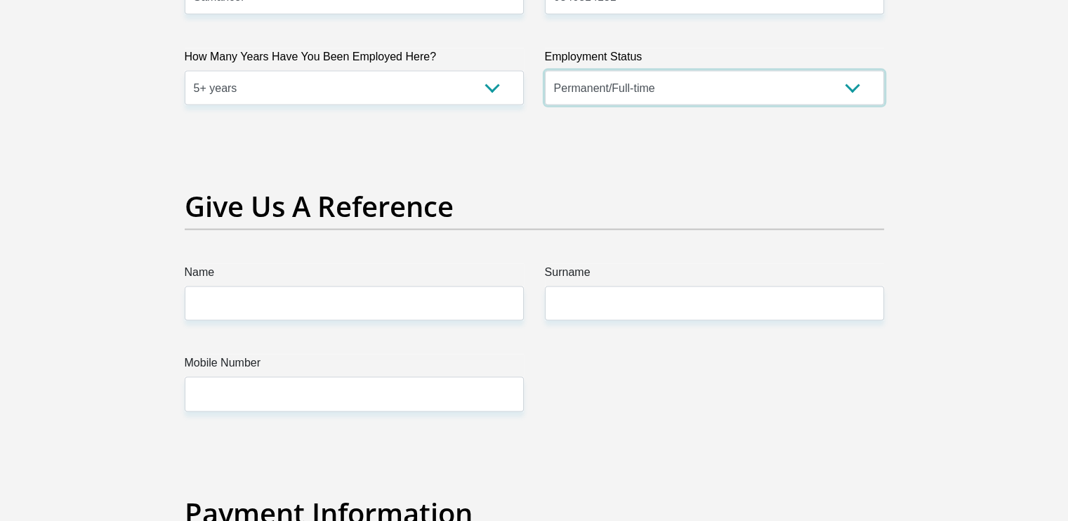
scroll to position [2808, 0]
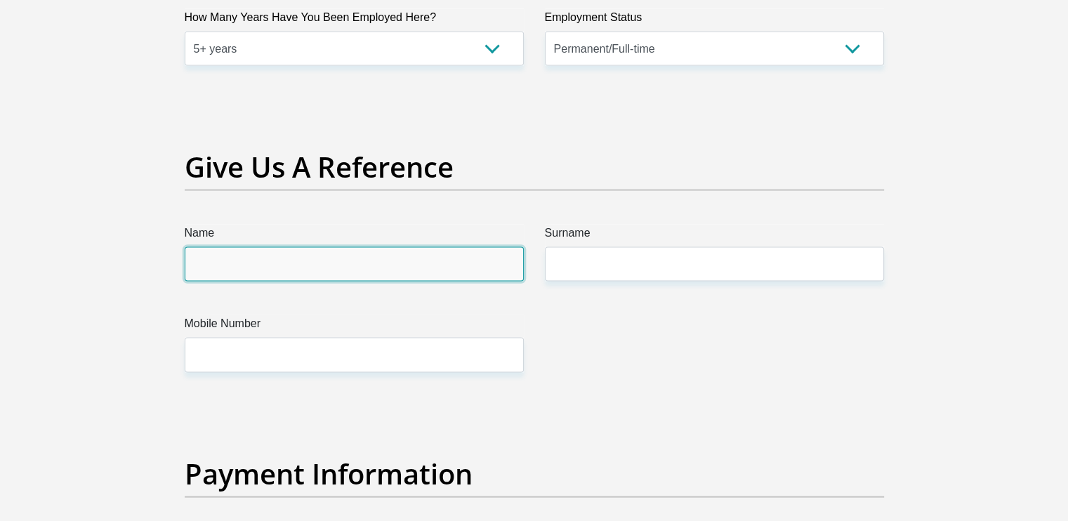
click at [323, 270] on input "Name" at bounding box center [354, 264] width 339 height 34
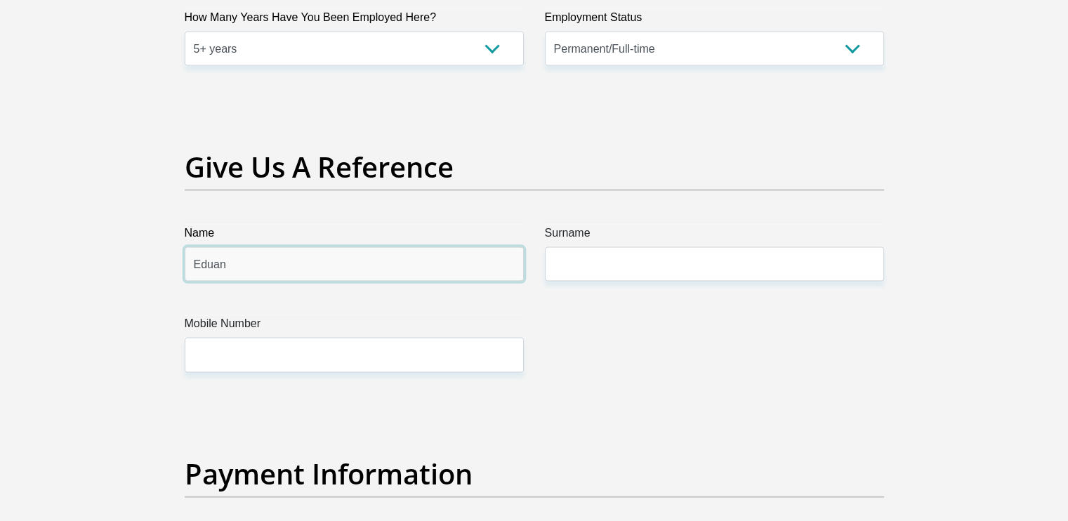
type input "Eduan"
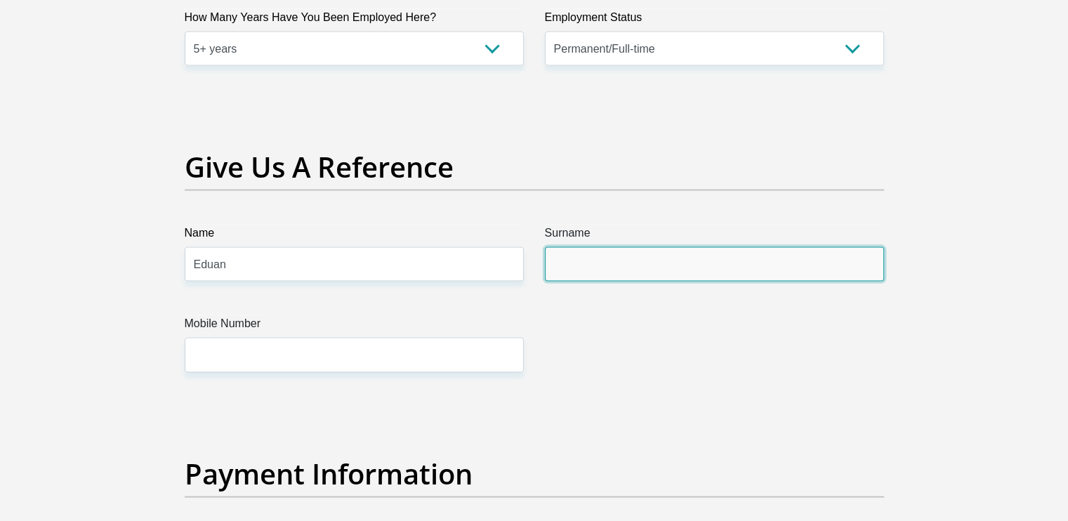
click at [590, 260] on input "Surname" at bounding box center [714, 264] width 339 height 34
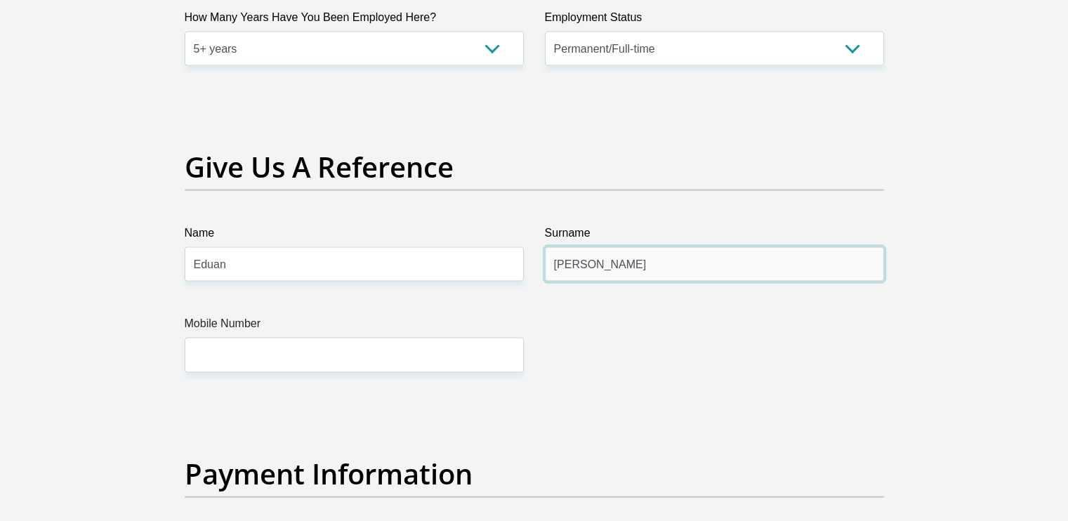
type input "Meyer"
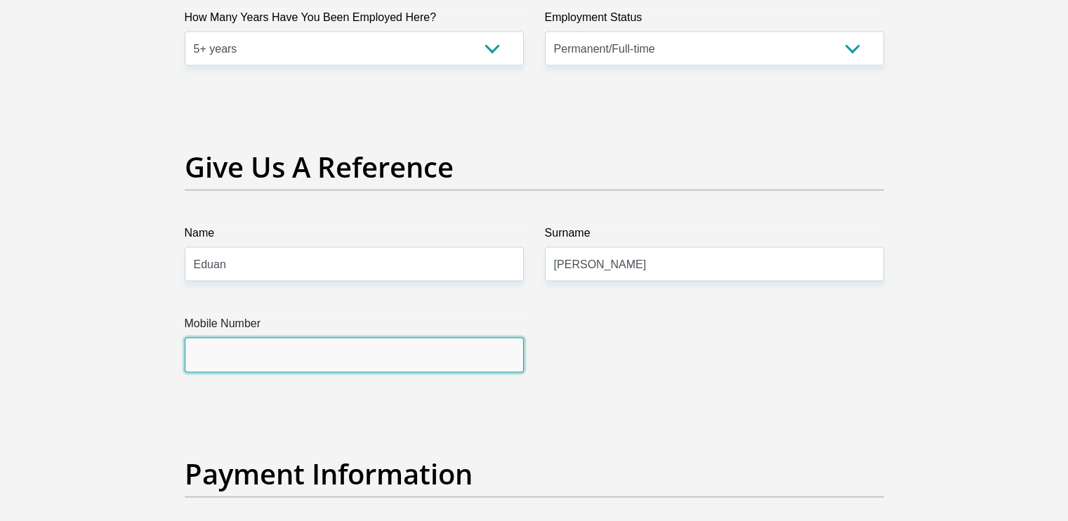
click at [214, 350] on input "Mobile Number" at bounding box center [354, 355] width 339 height 34
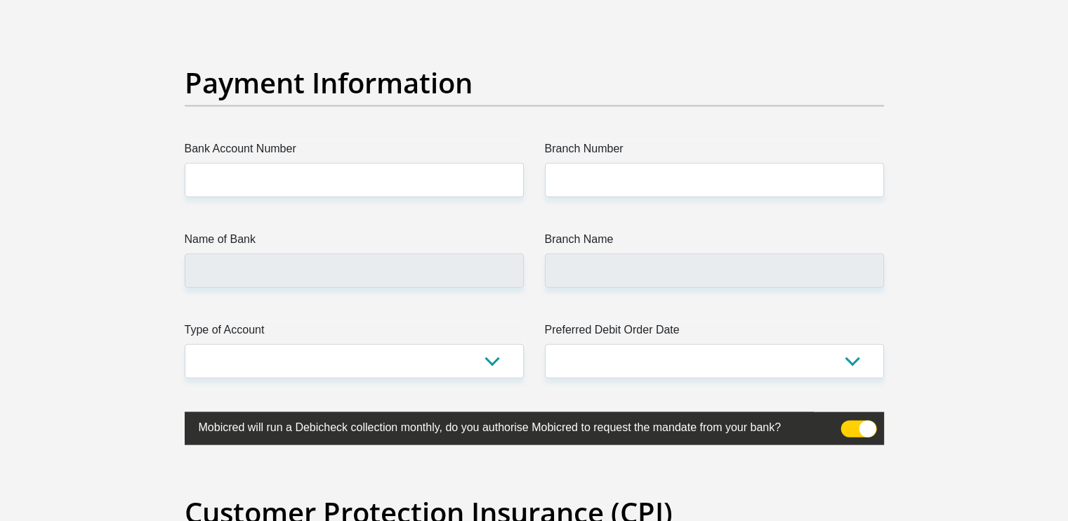
scroll to position [3229, 0]
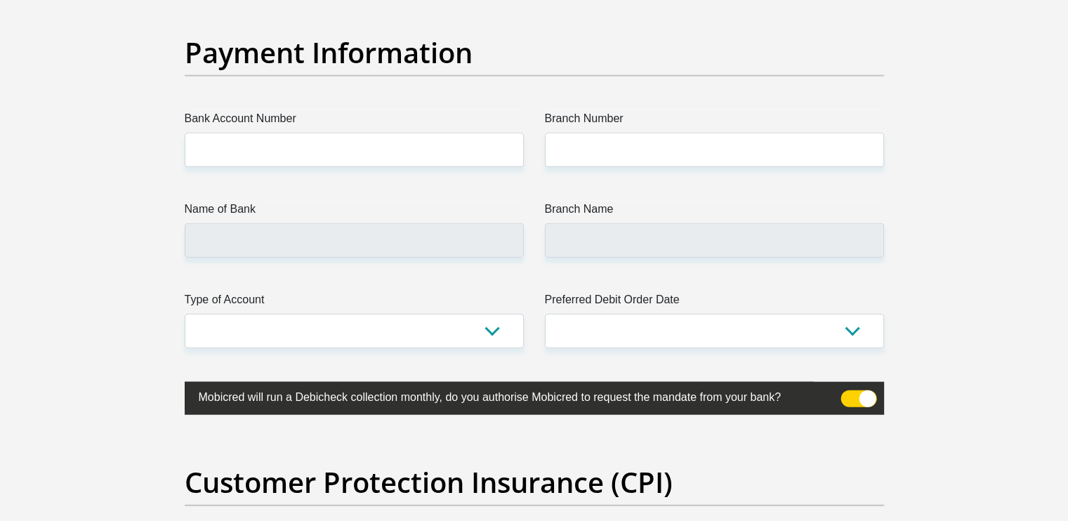
type input "0790798114"
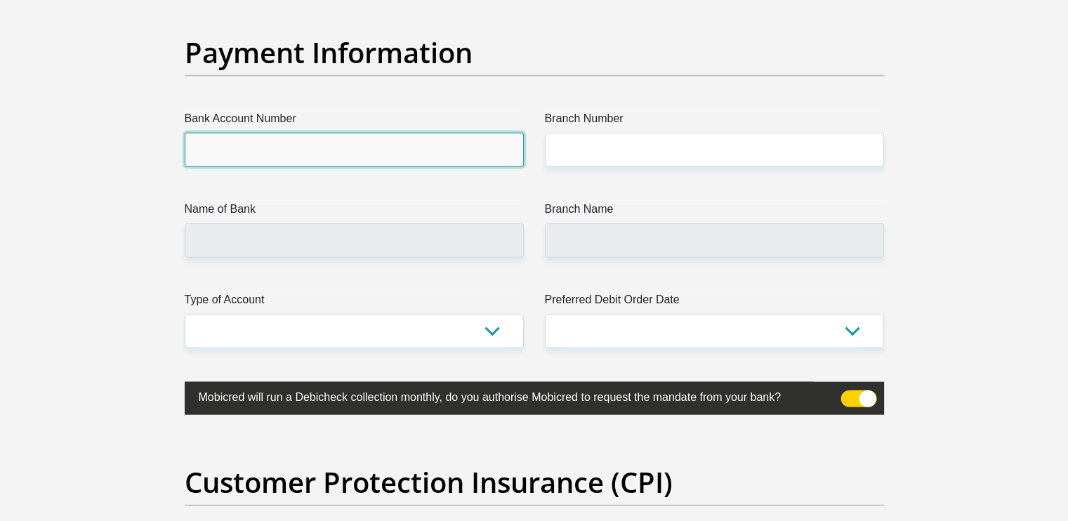
click at [350, 150] on input "Bank Account Number" at bounding box center [354, 150] width 339 height 34
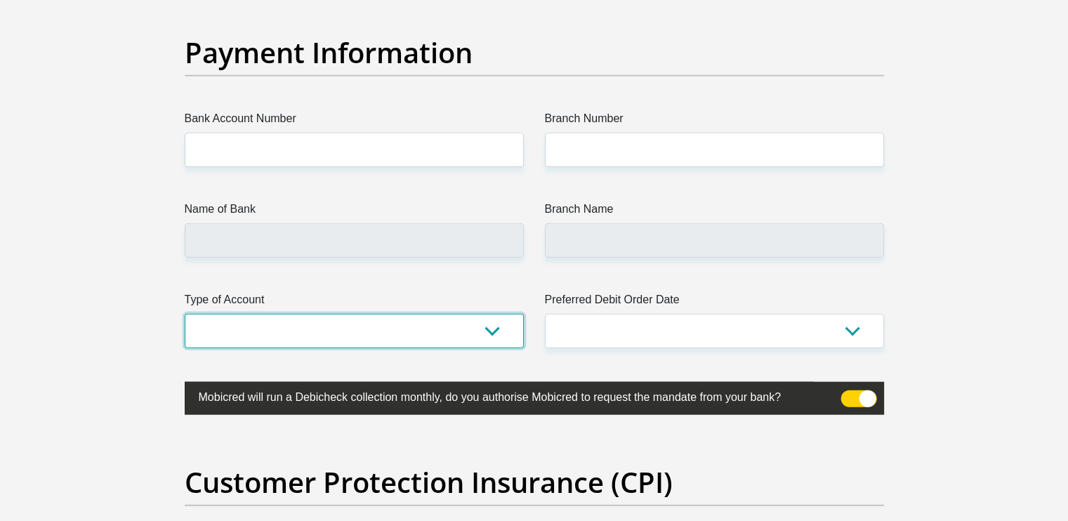
click at [483, 326] on select "Cheque Savings" at bounding box center [354, 331] width 339 height 34
select select "CUR"
click at [185, 314] on select "Cheque Savings" at bounding box center [354, 331] width 339 height 34
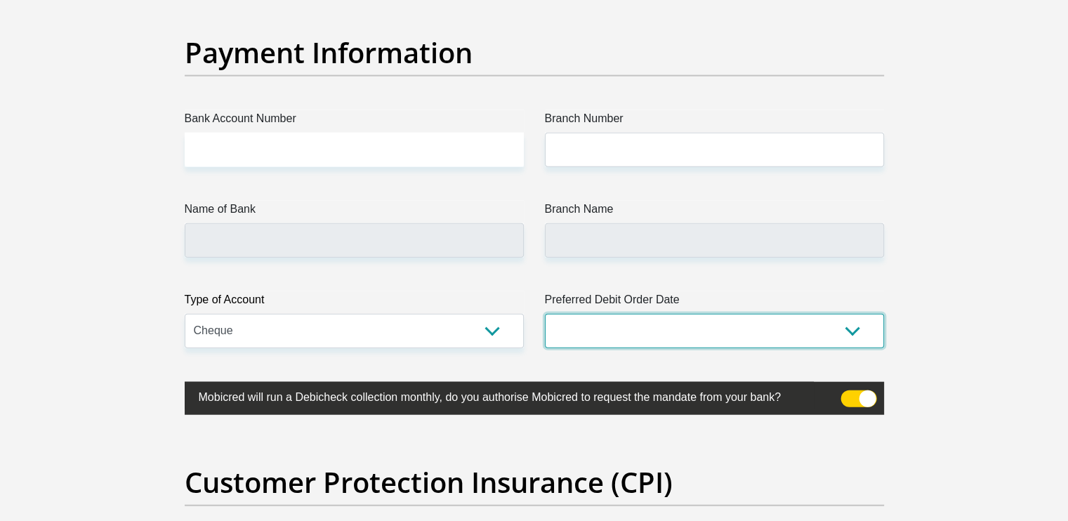
click at [851, 336] on select "1st 2nd 3rd 4th 5th 7th 18th 19th 20th 21st 22nd 23rd 24th 25th 26th 27th 28th …" at bounding box center [714, 331] width 339 height 34
select select "26"
click at [545, 314] on select "1st 2nd 3rd 4th 5th 7th 18th 19th 20th 21st 22nd 23rd 24th 25th 26th 27th 28th …" at bounding box center [714, 331] width 339 height 34
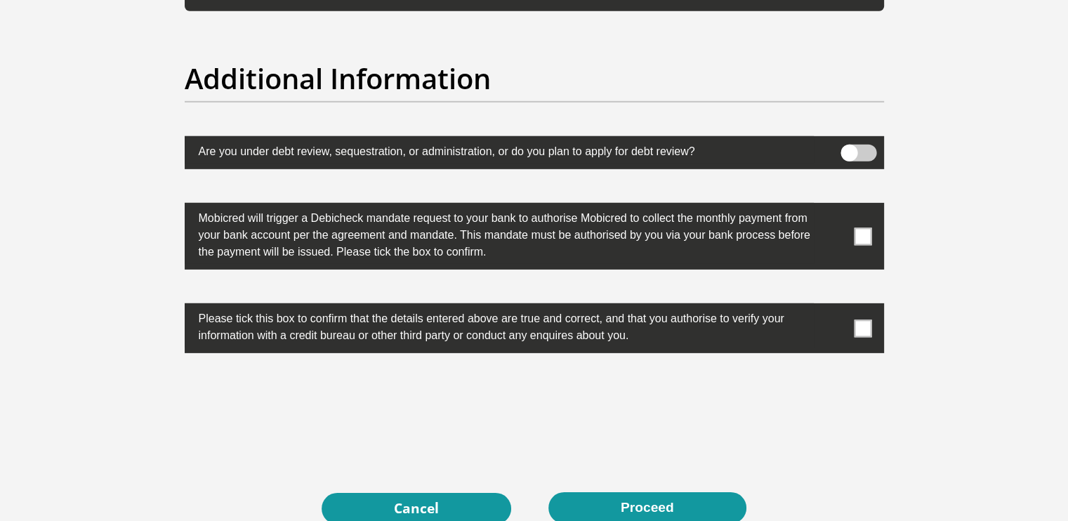
scroll to position [4352, 0]
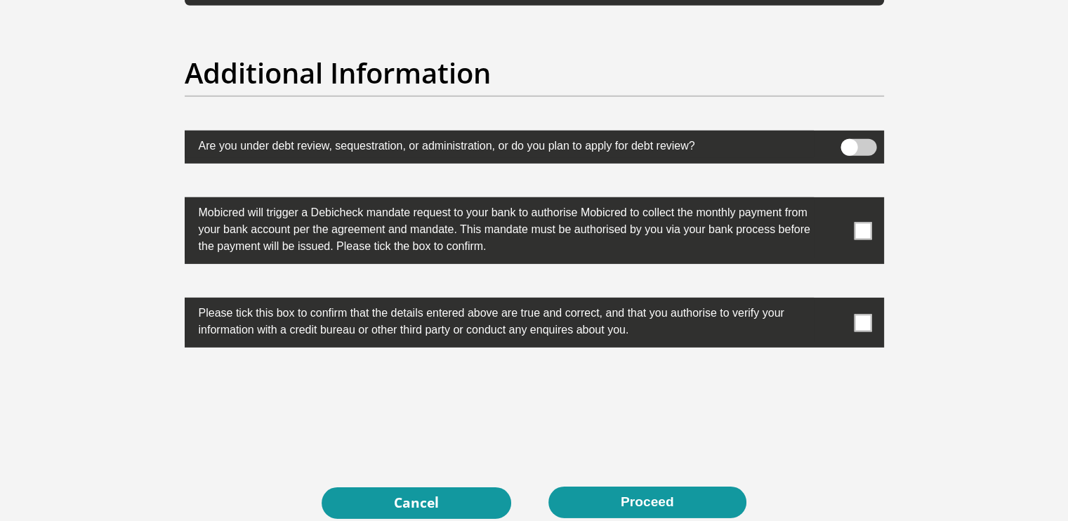
click at [866, 225] on span at bounding box center [863, 231] width 18 height 18
click at [835, 201] on input "checkbox" at bounding box center [835, 201] width 0 height 0
click at [863, 319] on span at bounding box center [863, 323] width 18 height 18
click at [835, 301] on input "checkbox" at bounding box center [835, 301] width 0 height 0
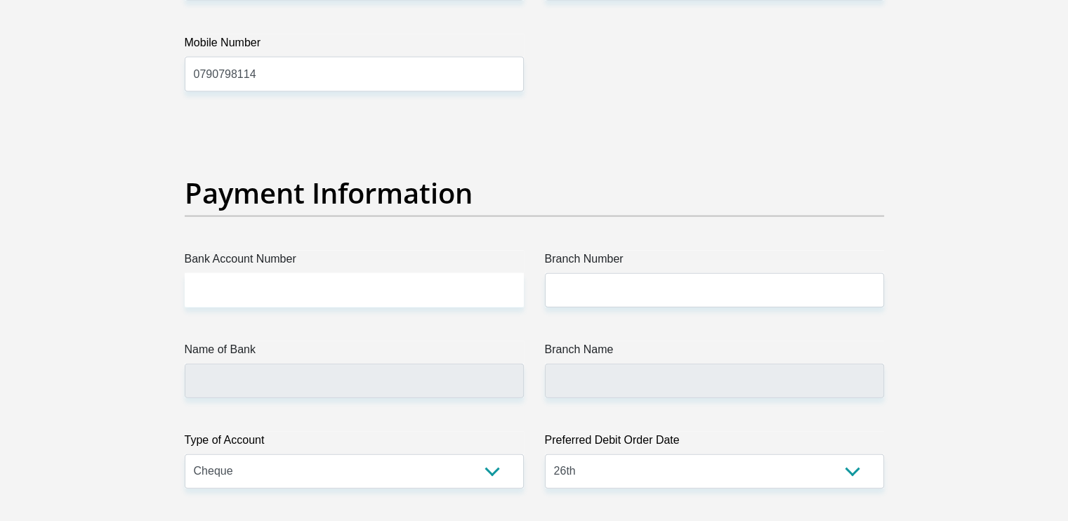
scroll to position [3159, 0]
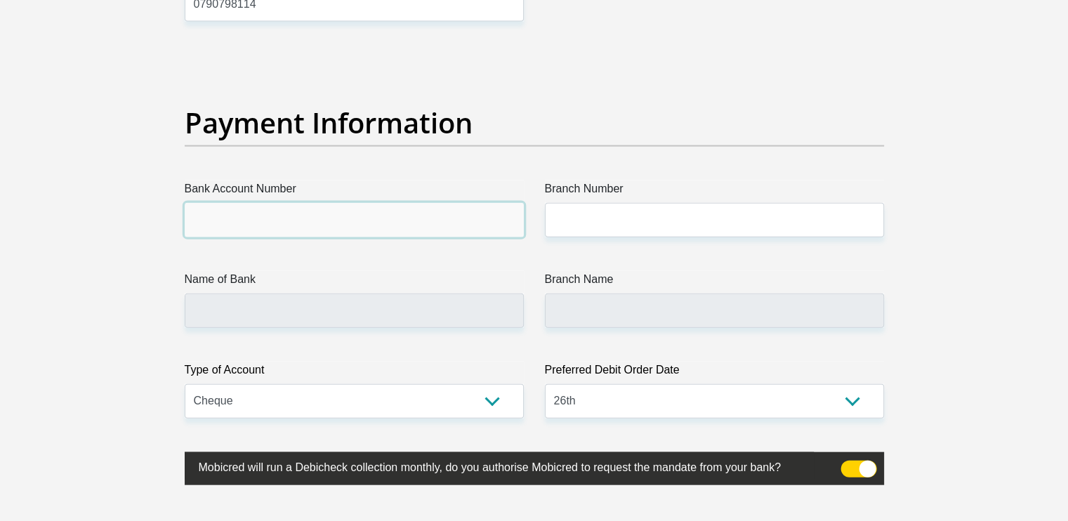
click at [383, 216] on input "Bank Account Number" at bounding box center [354, 220] width 339 height 34
click at [373, 225] on input "Bank Account Number" at bounding box center [354, 220] width 339 height 34
type input "62315484957"
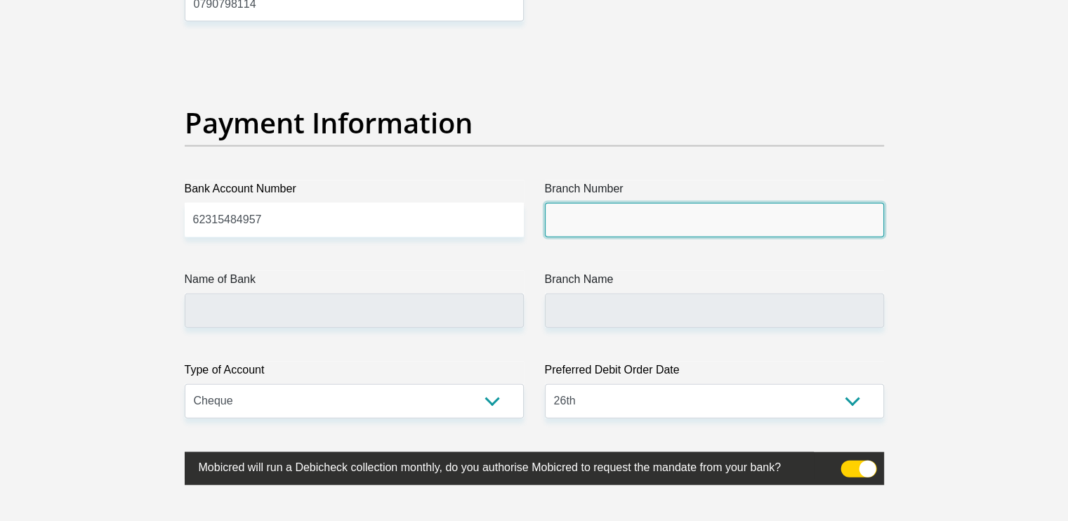
click at [623, 218] on input "Branch Number" at bounding box center [714, 220] width 339 height 34
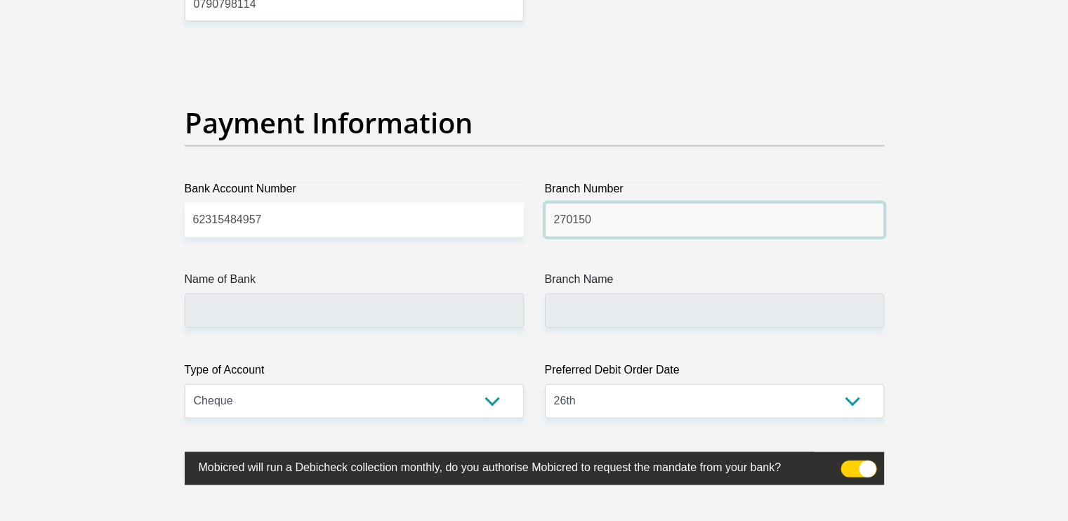
type input "270150"
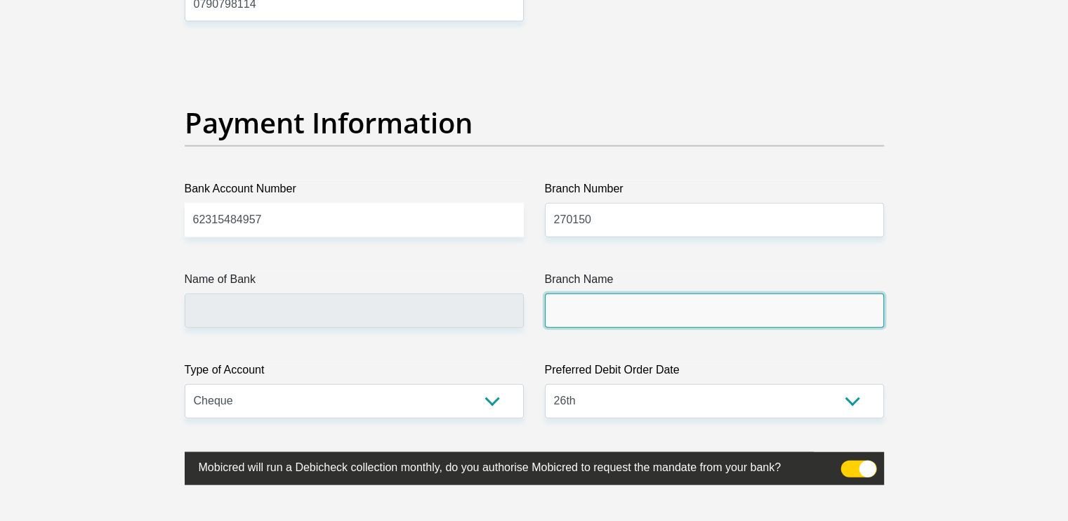
click at [615, 310] on input "Branch Name" at bounding box center [714, 310] width 339 height 34
type input "FIRSTRAND BANK"
type input "MIDDELBURG MPUMALANGA"
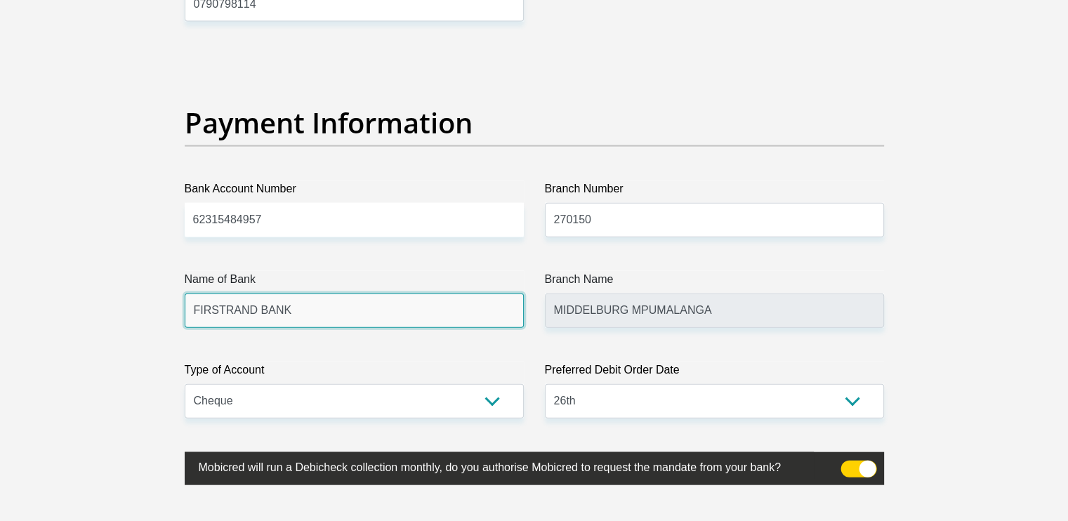
click at [374, 304] on input "FIRSTRAND BANK" at bounding box center [354, 310] width 339 height 34
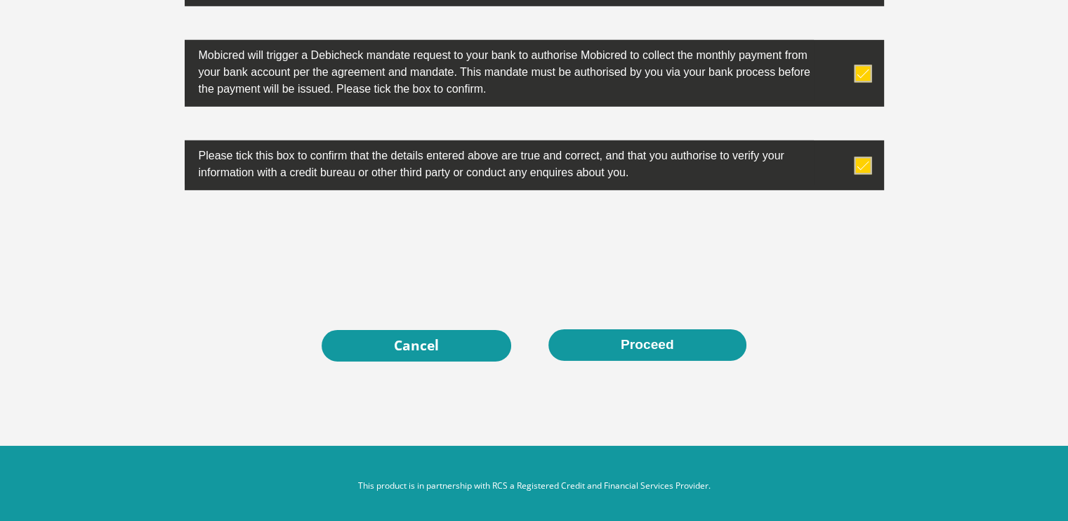
scroll to position [4513, 0]
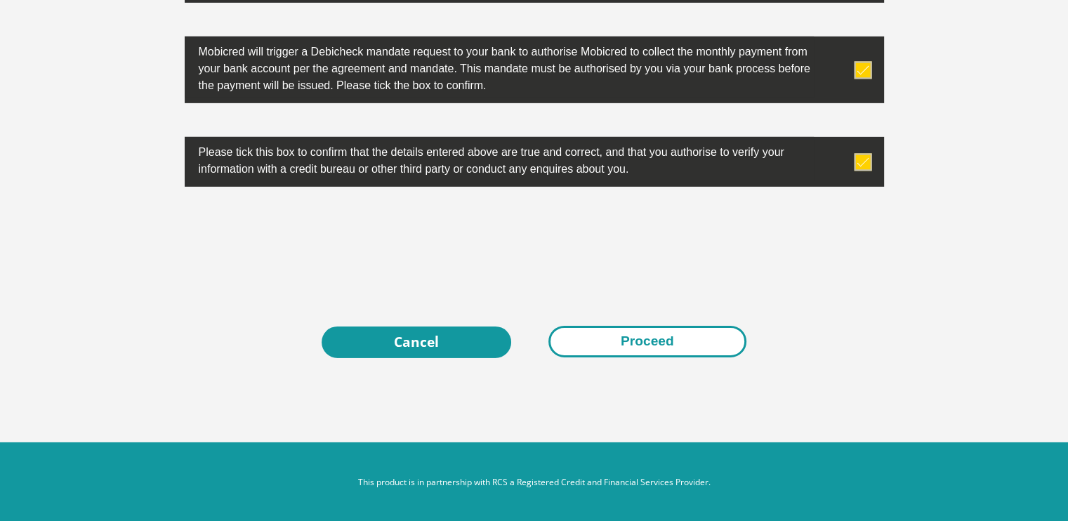
click at [639, 340] on button "Proceed" at bounding box center [647, 342] width 198 height 32
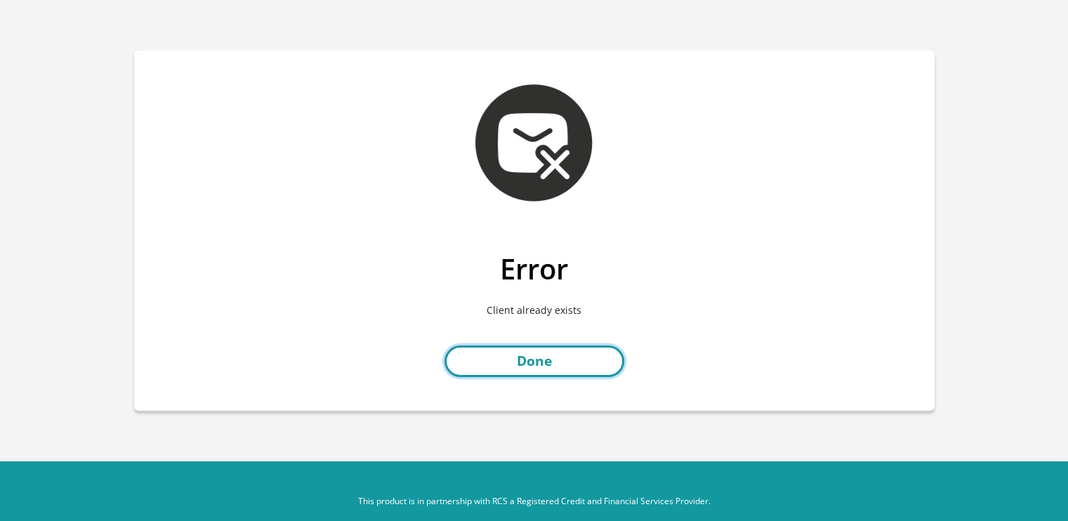
click at [552, 361] on link "Done" at bounding box center [534, 361] width 180 height 32
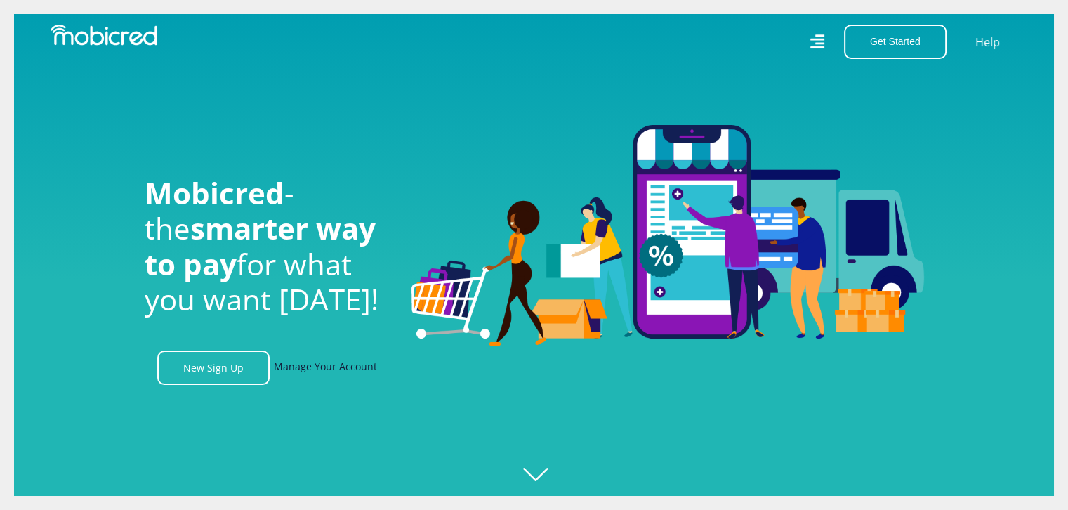
click at [330, 371] on link "Manage Your Account" at bounding box center [325, 367] width 103 height 34
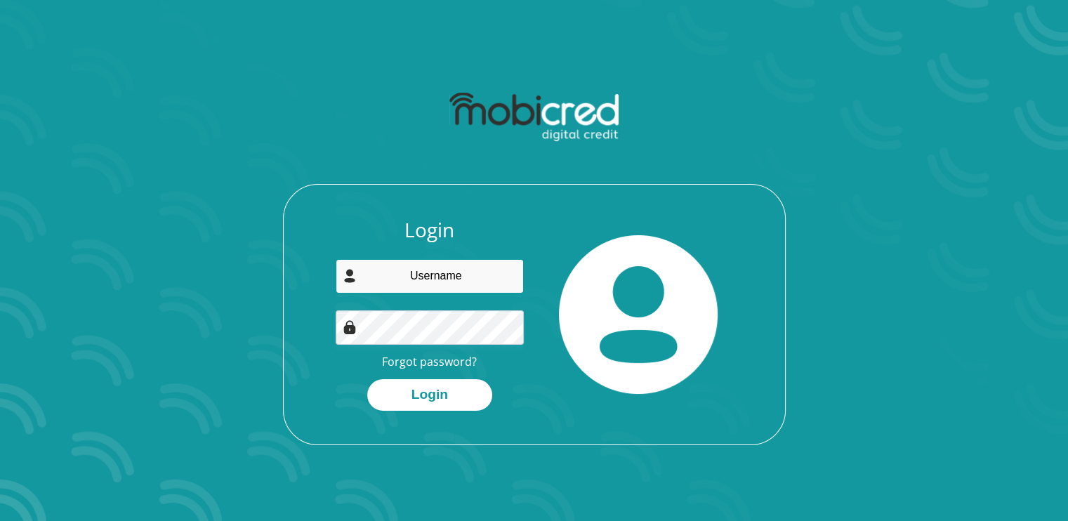
click at [411, 274] on input "email" at bounding box center [430, 276] width 188 height 34
type input "[EMAIL_ADDRESS][DOMAIN_NAME]"
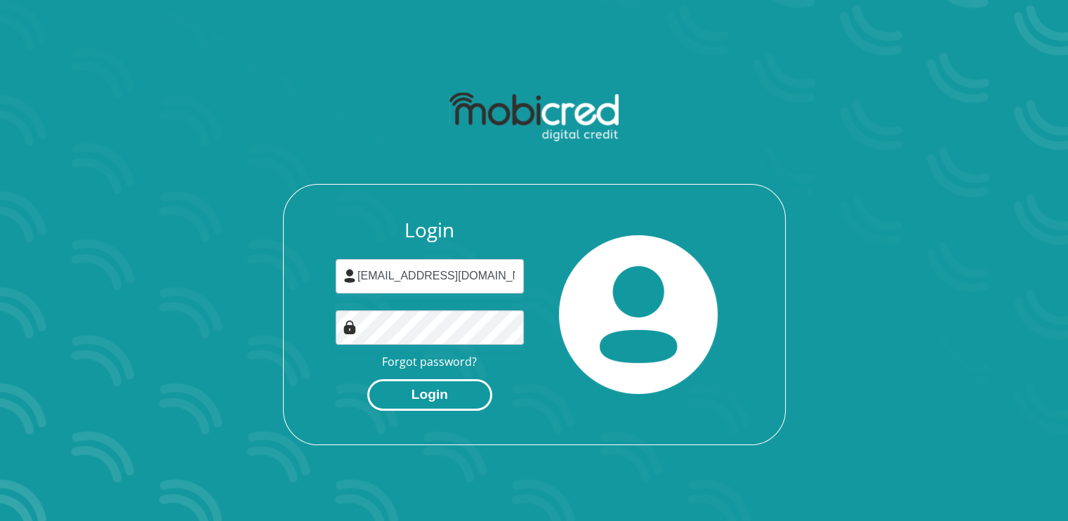
click at [432, 396] on button "Login" at bounding box center [429, 395] width 125 height 32
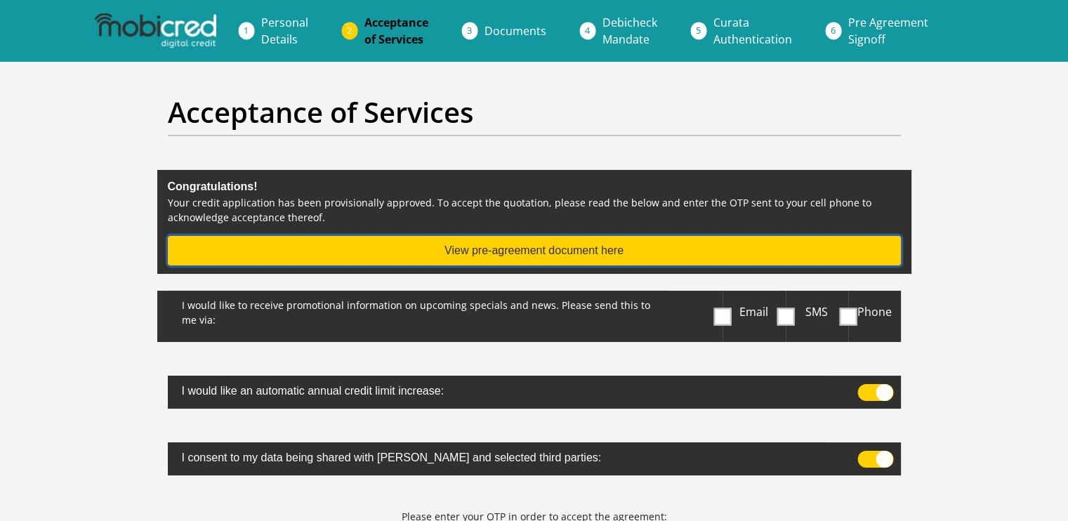
click at [536, 250] on button "View pre-agreement document here" at bounding box center [534, 250] width 733 height 29
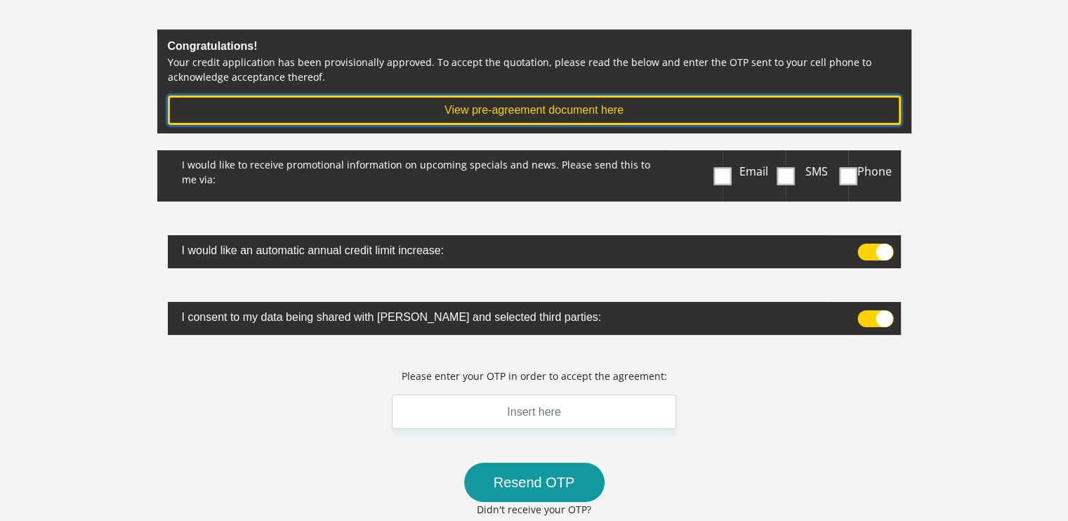
scroll to position [351, 0]
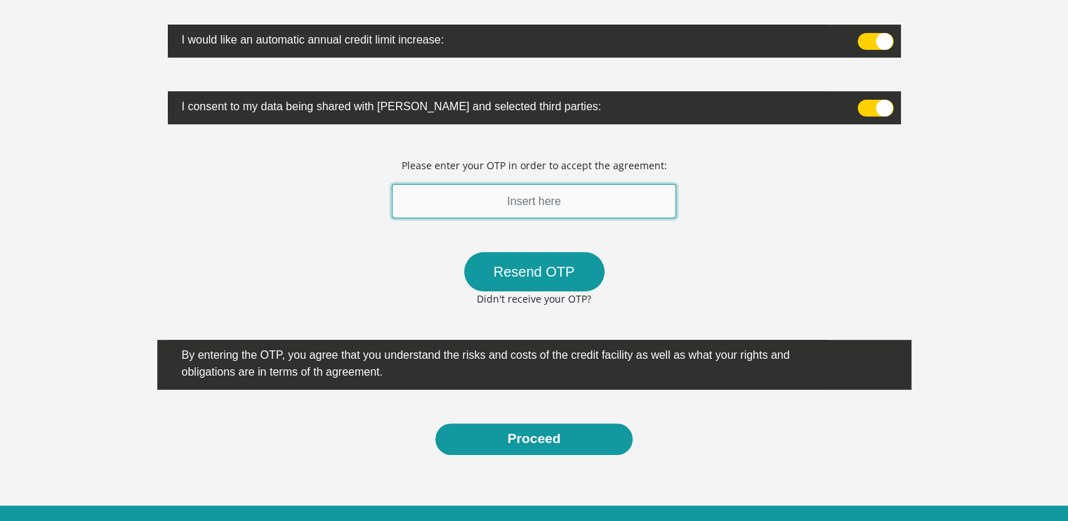
click at [545, 192] on input "text" at bounding box center [534, 201] width 285 height 34
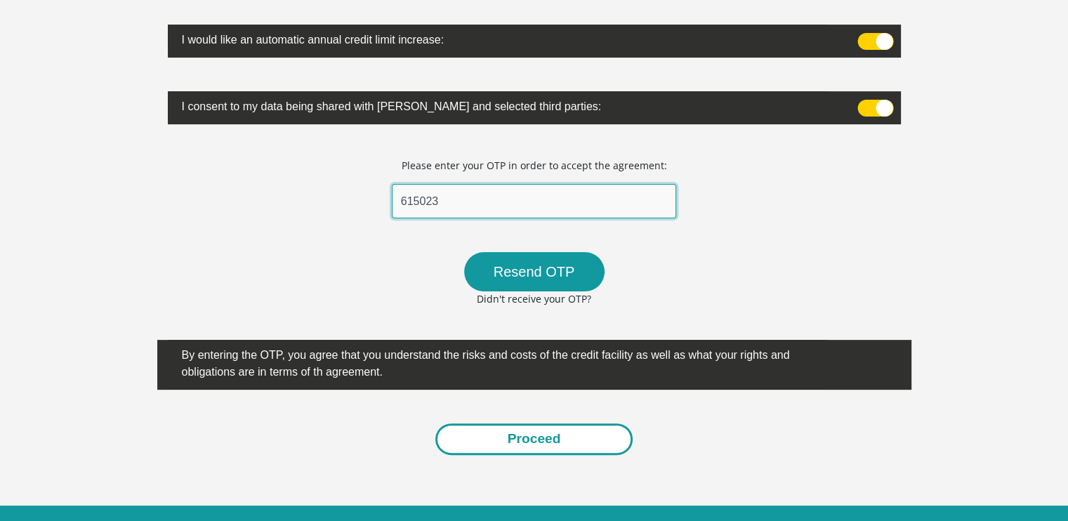
type input "615023"
click at [544, 442] on button "Proceed" at bounding box center [534, 439] width 198 height 32
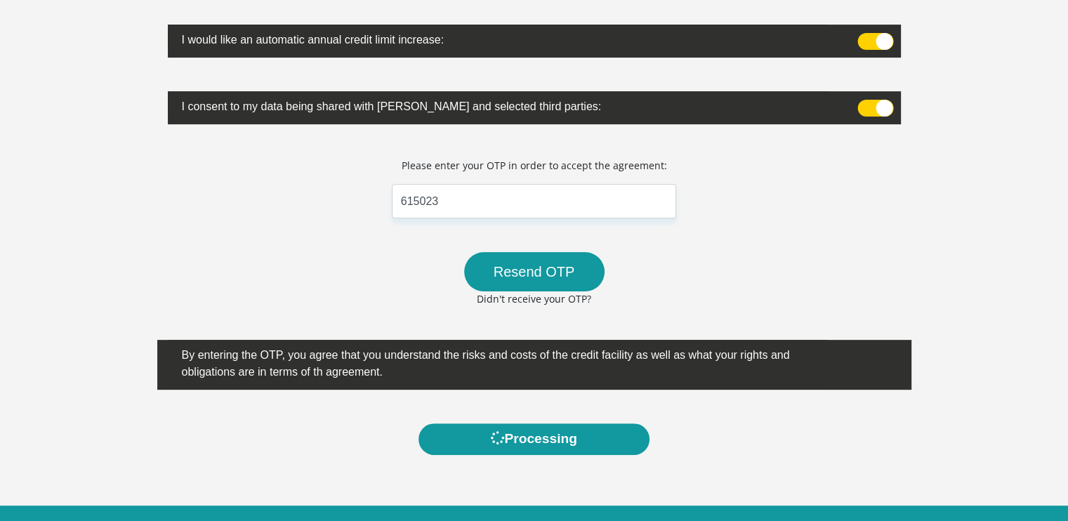
scroll to position [0, 0]
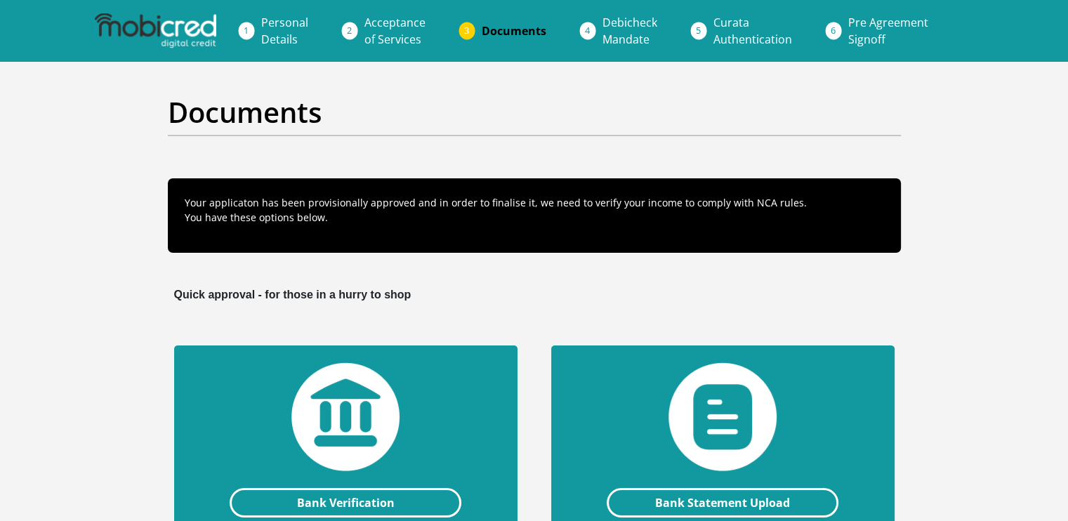
scroll to position [211, 0]
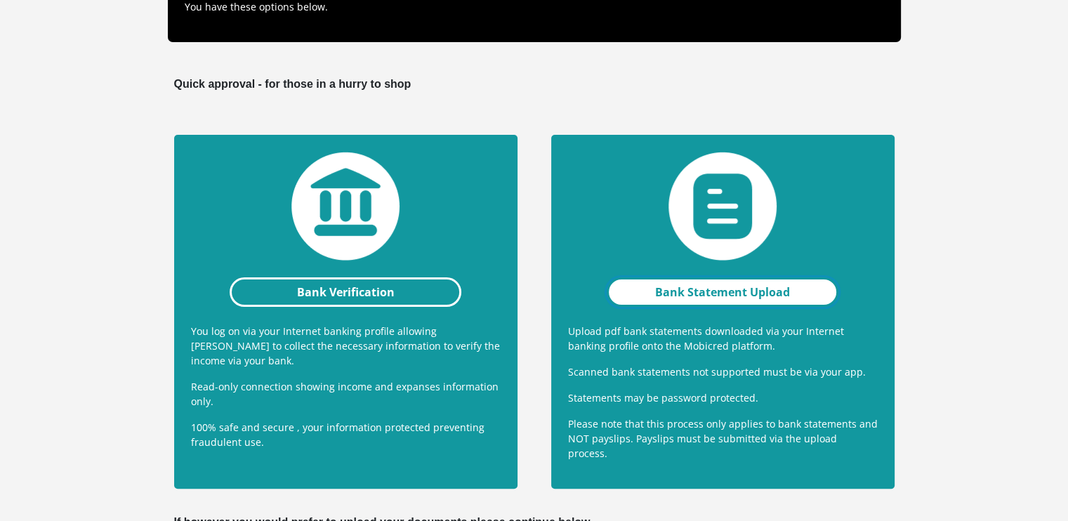
click at [713, 287] on link "Bank Statement Upload" at bounding box center [723, 291] width 232 height 29
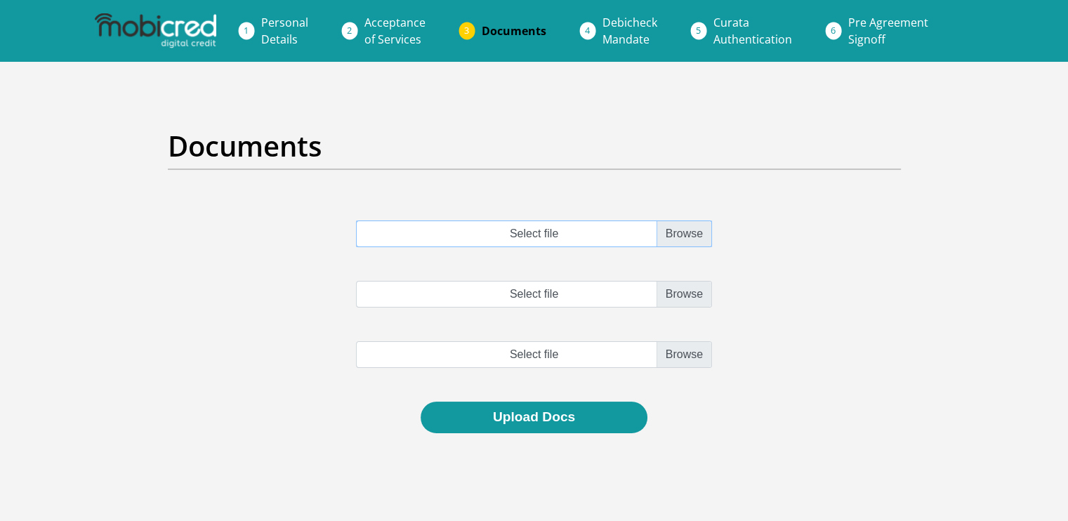
click at [682, 234] on input "Select file" at bounding box center [534, 233] width 356 height 27
type input "C:\fakepath\FNB_FUSION_PRIVATE_WEALTH_ACC_Jun 2025.pdf"
click at [680, 297] on input "Select file" at bounding box center [534, 294] width 356 height 27
type input "C:\fakepath\FNB_FUSION_PRIVATE_WEALTH_ACC_Jul 2025.pdf"
click at [682, 354] on input "file" at bounding box center [534, 354] width 356 height 27
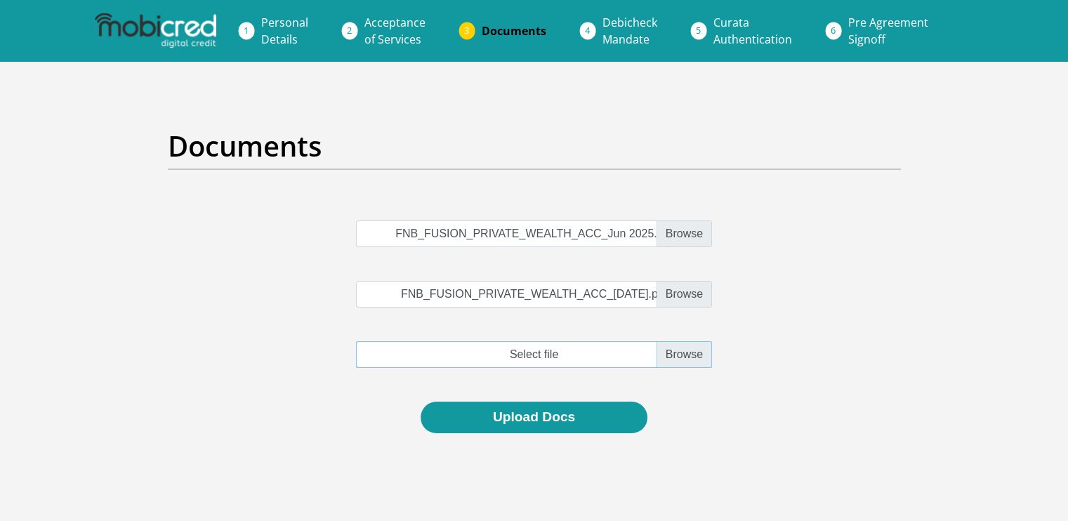
type input "C:\fakepath\FNB_FUSION_PRIVATE_WEALTH_ACC_Aug 2025.pdf"
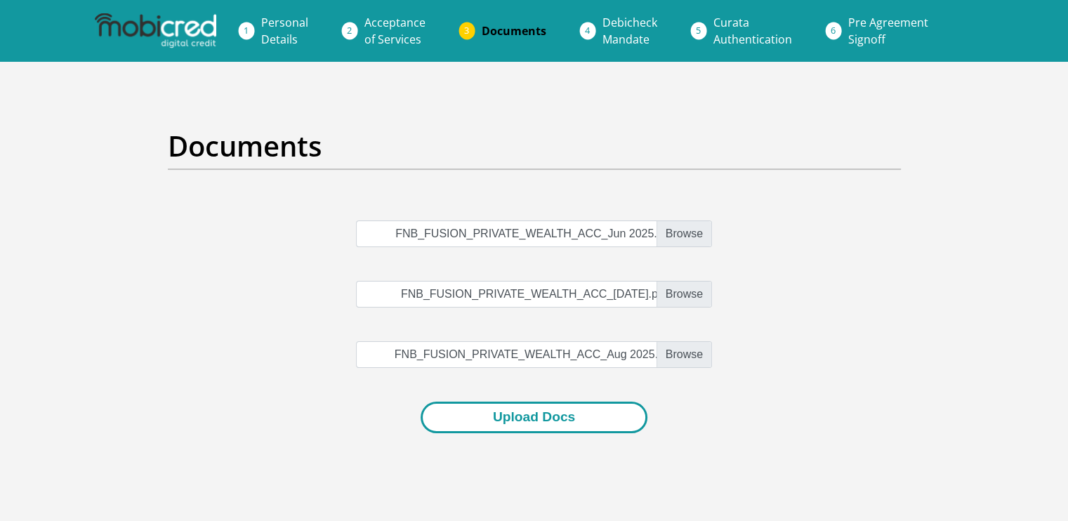
click at [522, 418] on button "Upload Docs" at bounding box center [533, 418] width 227 height 32
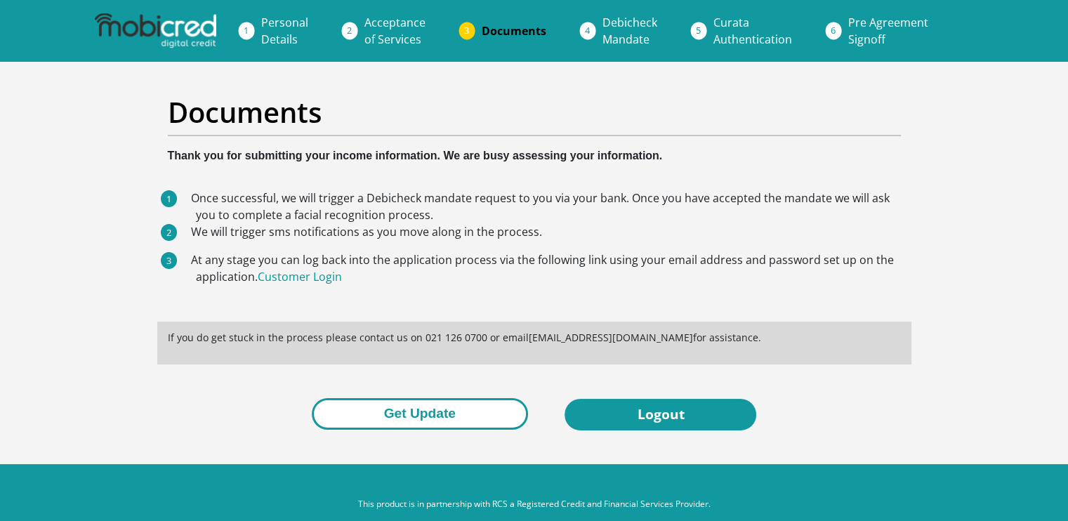
click at [414, 416] on button "Get Update" at bounding box center [420, 414] width 216 height 32
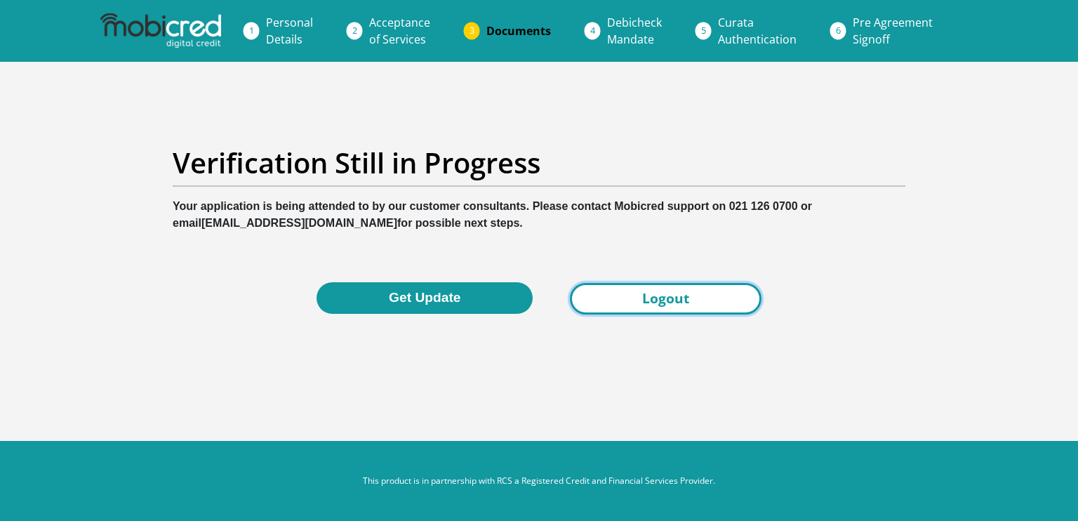
click at [657, 300] on link "Logout" at bounding box center [666, 299] width 192 height 32
